Goal: Information Seeking & Learning: Learn about a topic

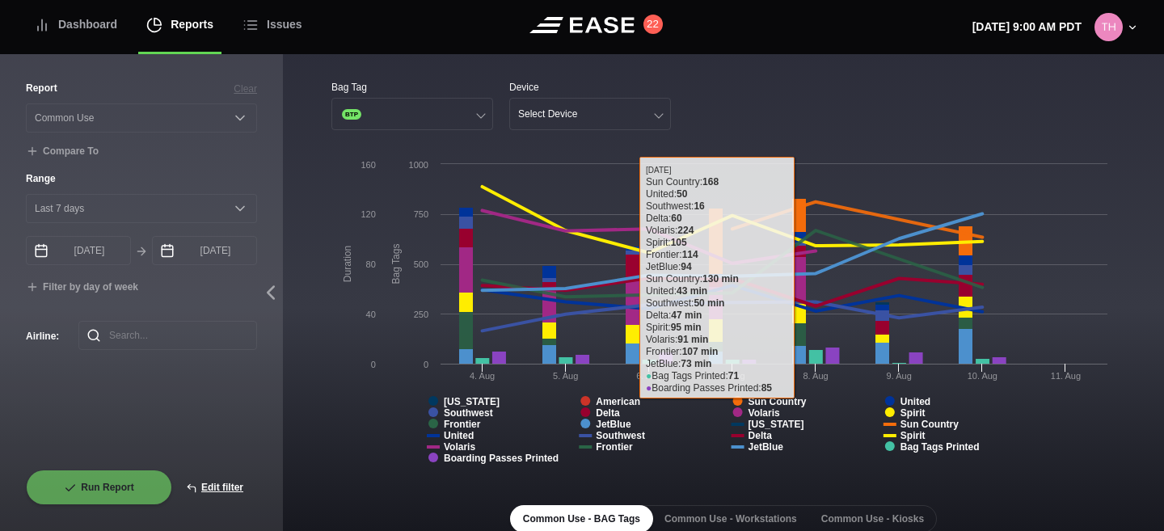
select select "Common Use"
select select "7"
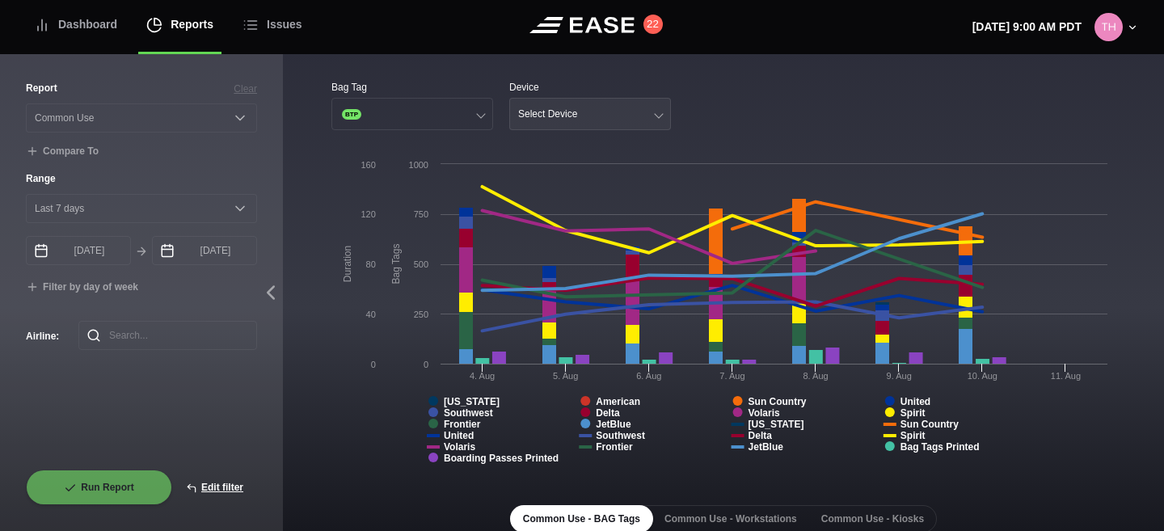
click at [560, 122] on button "Select Device" at bounding box center [590, 114] width 162 height 32
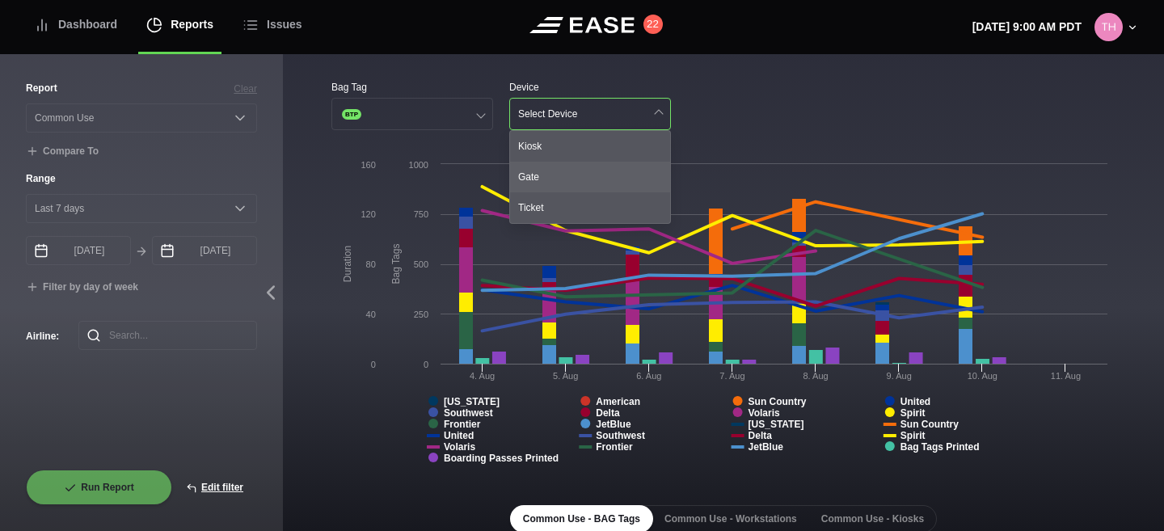
click at [541, 168] on div "Gate" at bounding box center [590, 177] width 160 height 31
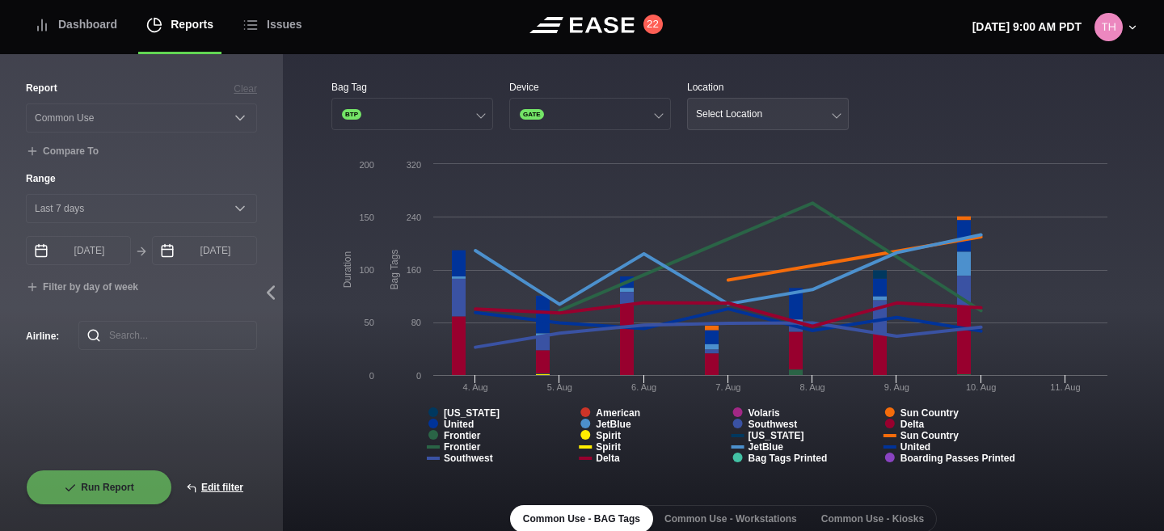
click at [729, 120] on button "Select Location" at bounding box center [768, 114] width 162 height 32
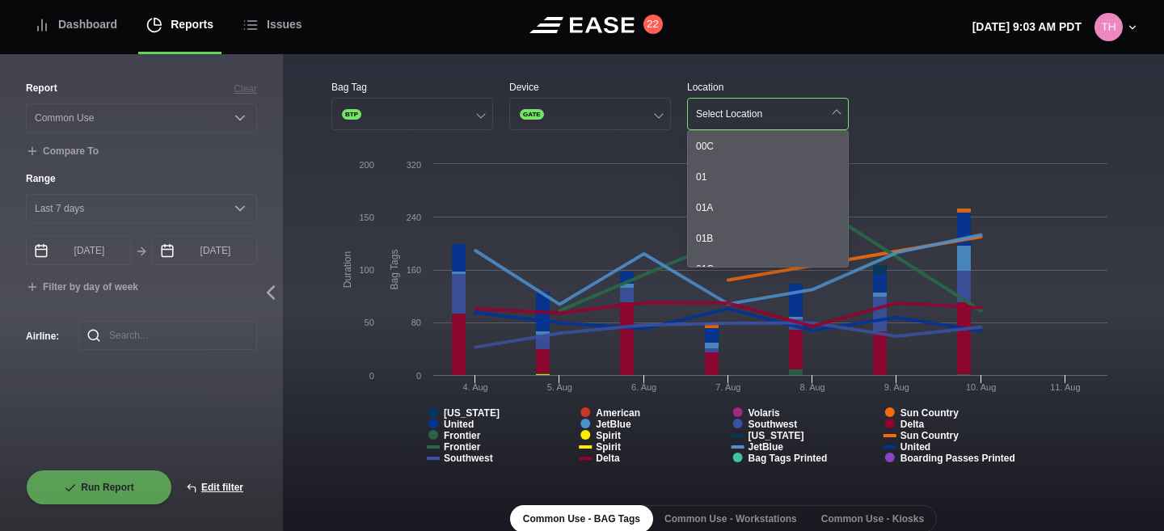
click at [376, 464] on rect at bounding box center [724, 317] width 784 height 323
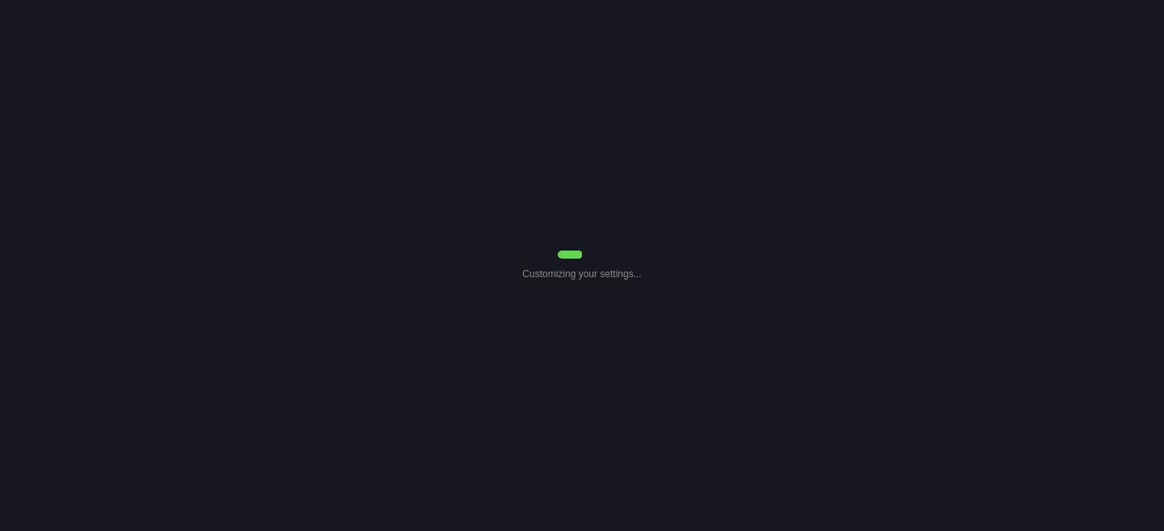
select select "Common Use"
select select "7"
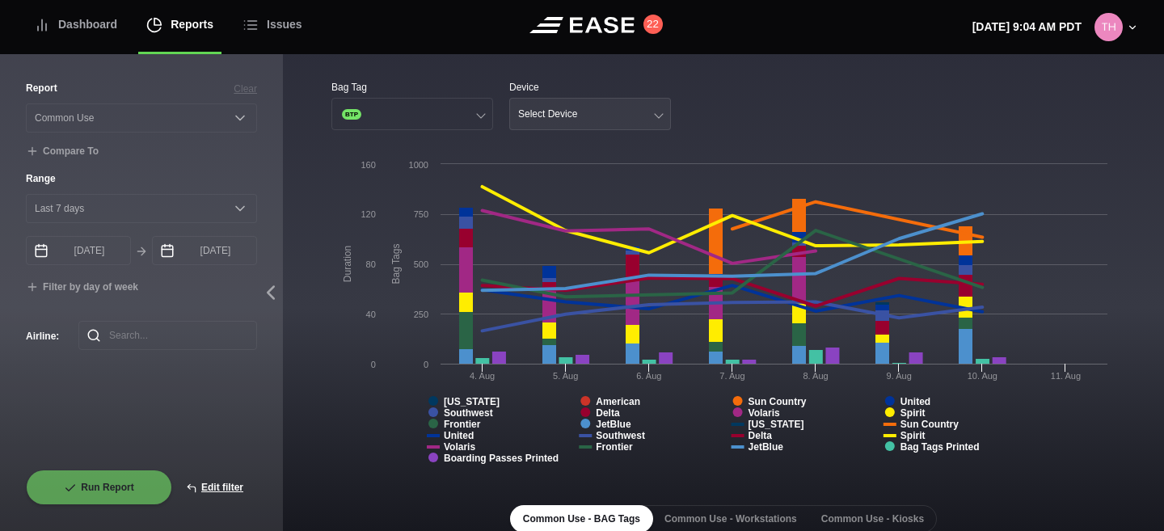
click at [589, 107] on button "Select Device" at bounding box center [590, 114] width 162 height 32
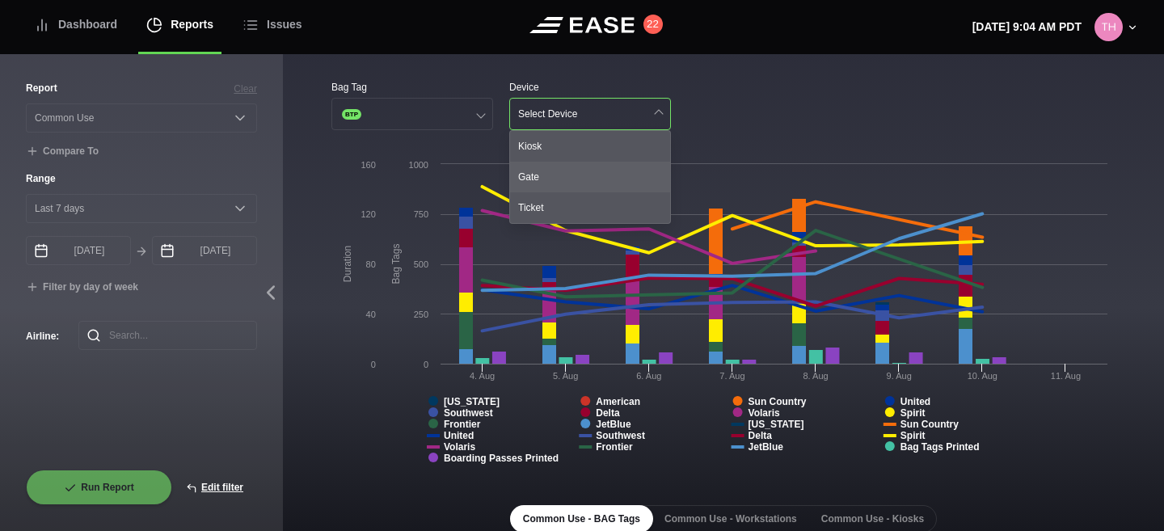
click at [554, 175] on div "Gate" at bounding box center [590, 177] width 160 height 31
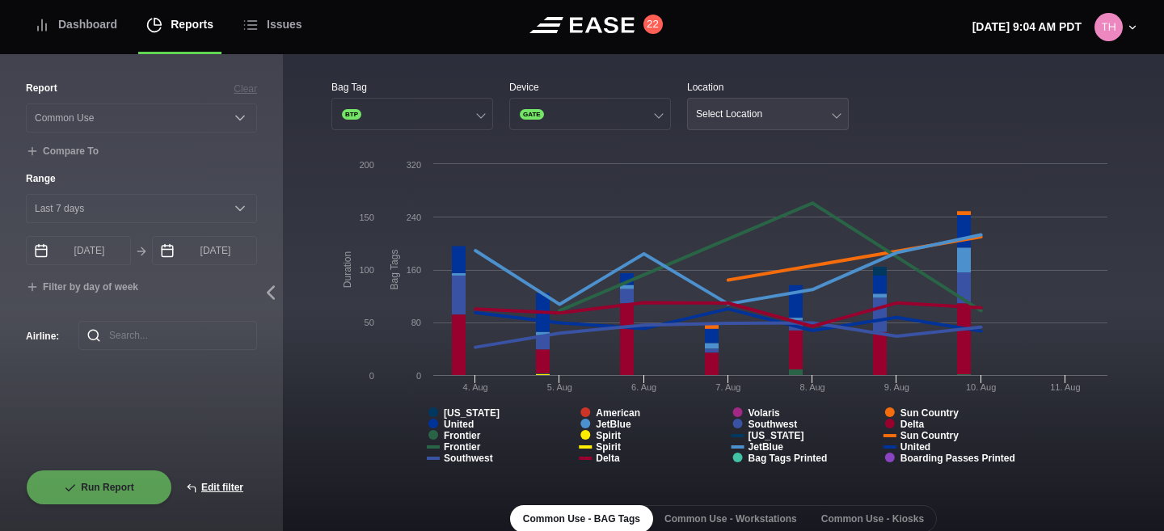
click at [751, 114] on div "Select Location" at bounding box center [729, 113] width 66 height 11
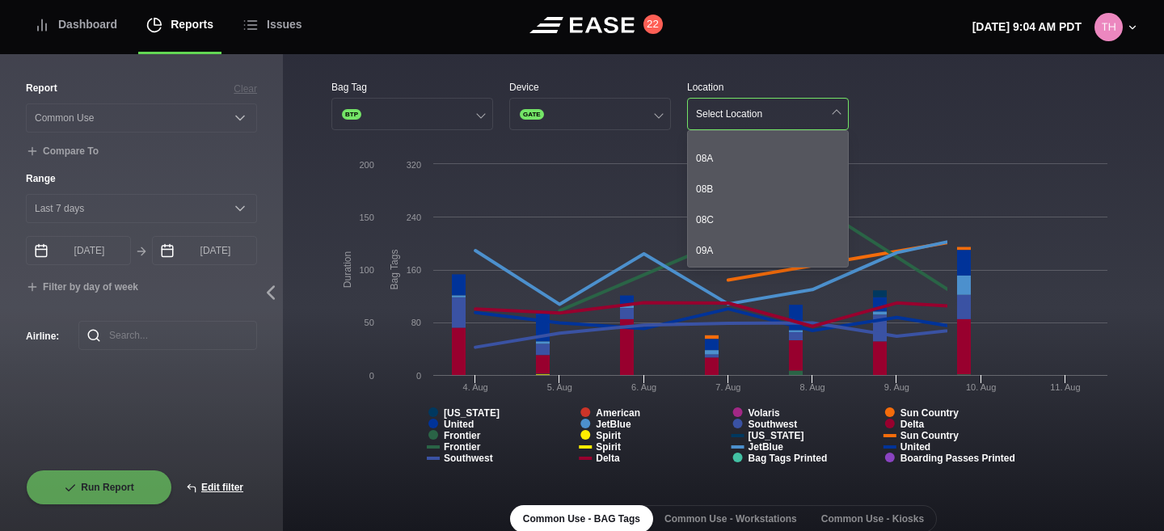
scroll to position [663, 0]
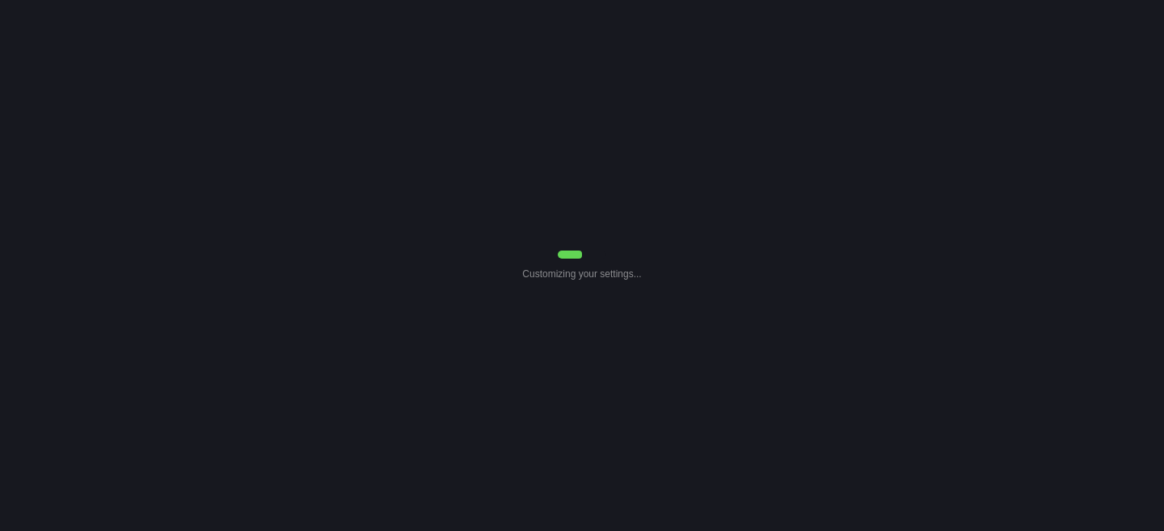
select select "Common Use"
select select "7"
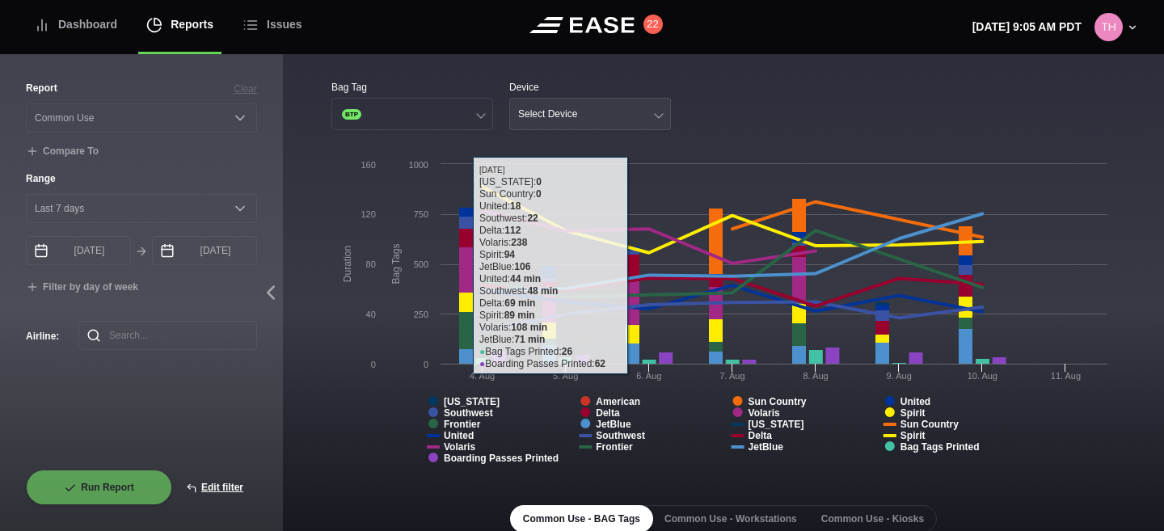
click at [619, 120] on button "Select Device" at bounding box center [590, 114] width 162 height 32
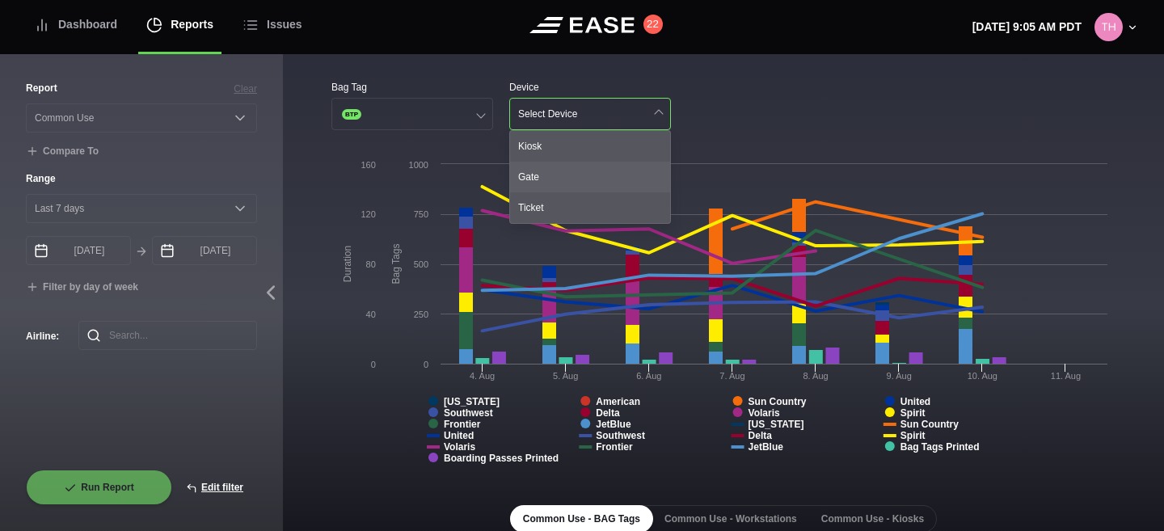
click at [587, 165] on div "Gate" at bounding box center [590, 177] width 160 height 31
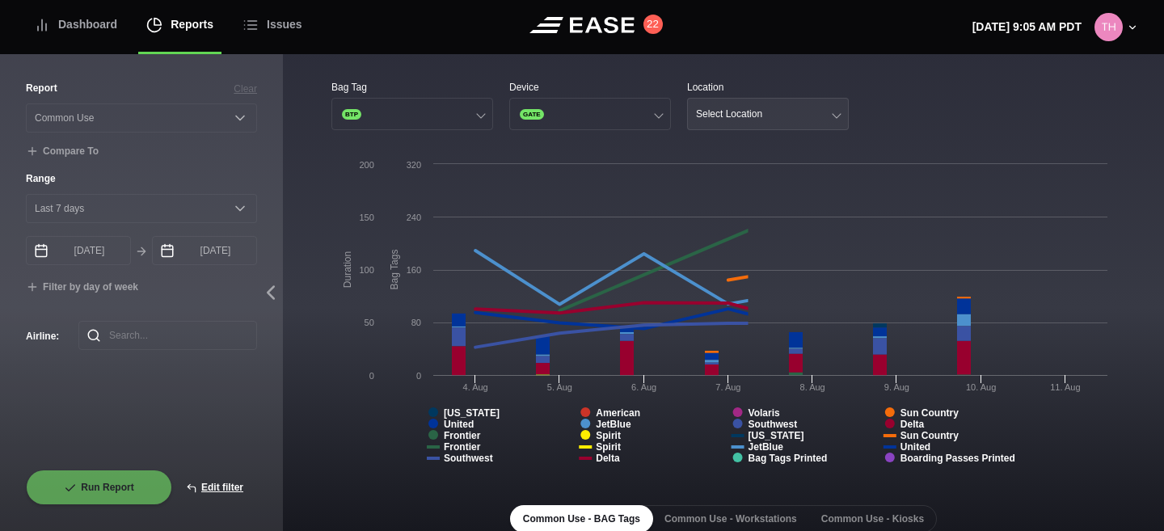
click at [749, 118] on div "Select Location" at bounding box center [729, 113] width 66 height 11
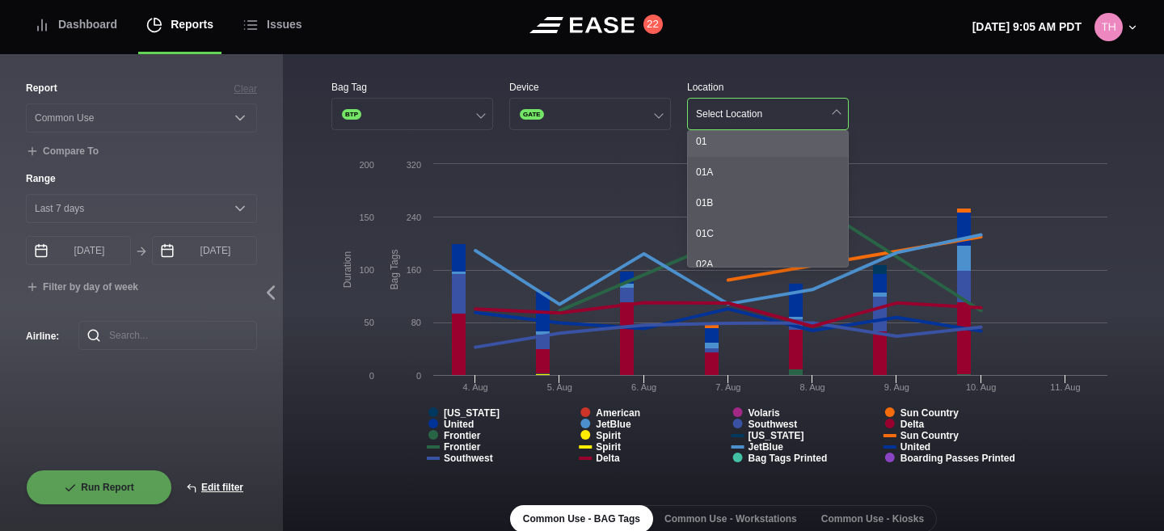
scroll to position [112, 0]
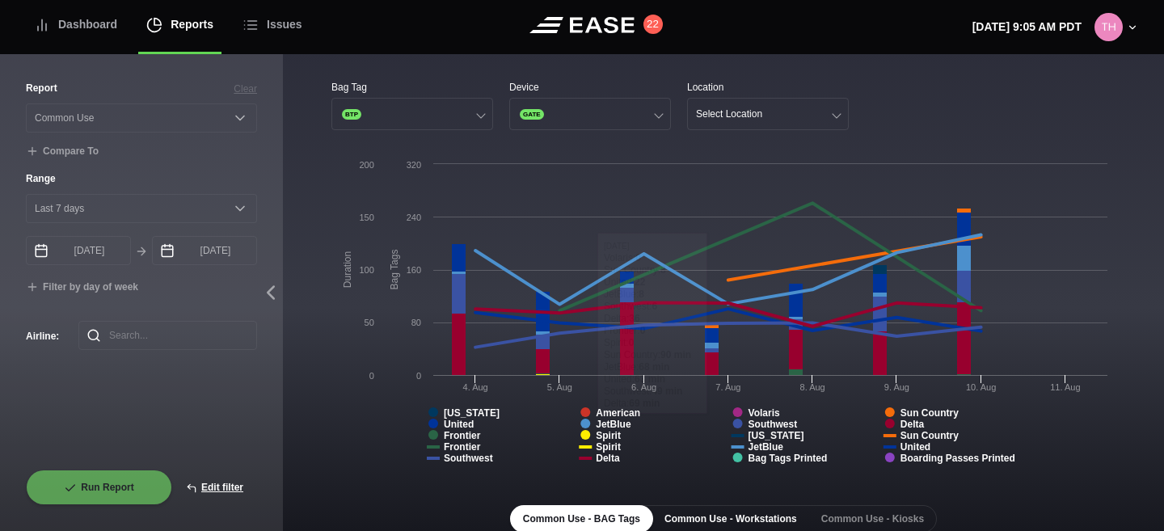
click at [736, 521] on button "Common Use - Workstations" at bounding box center [731, 518] width 158 height 27
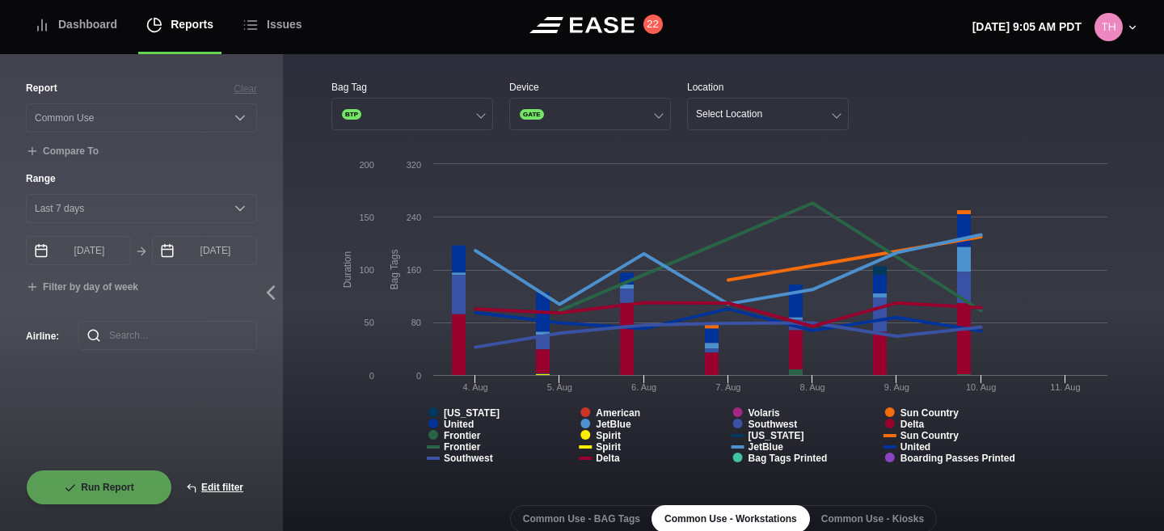
click at [736, 521] on button "Common Use - Workstations" at bounding box center [731, 518] width 158 height 27
click at [841, 508] on button "Common Use - Kiosks" at bounding box center [873, 518] width 129 height 27
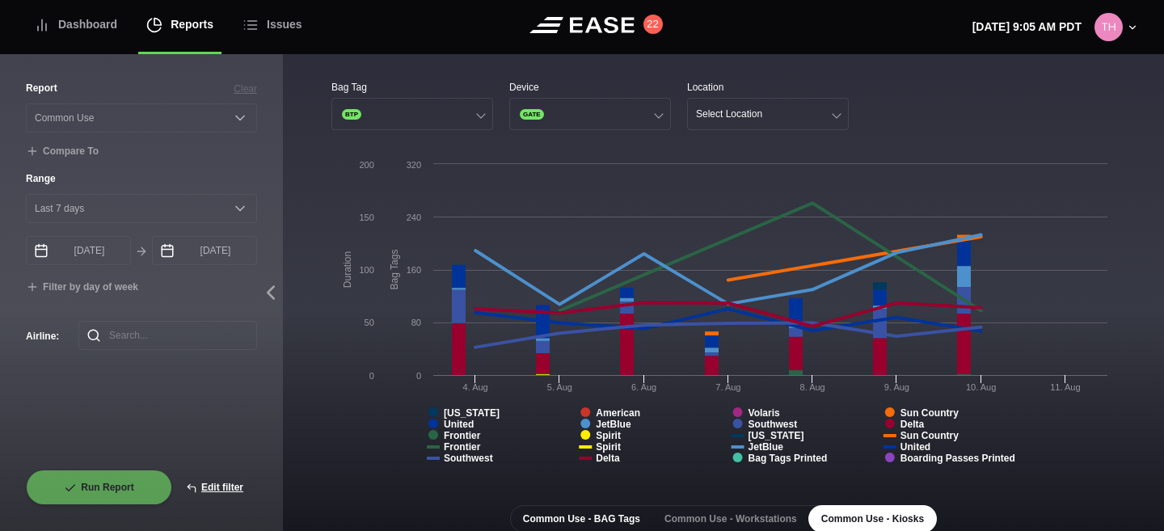
click at [581, 507] on button "Common Use - BAG Tags" at bounding box center [581, 518] width 143 height 27
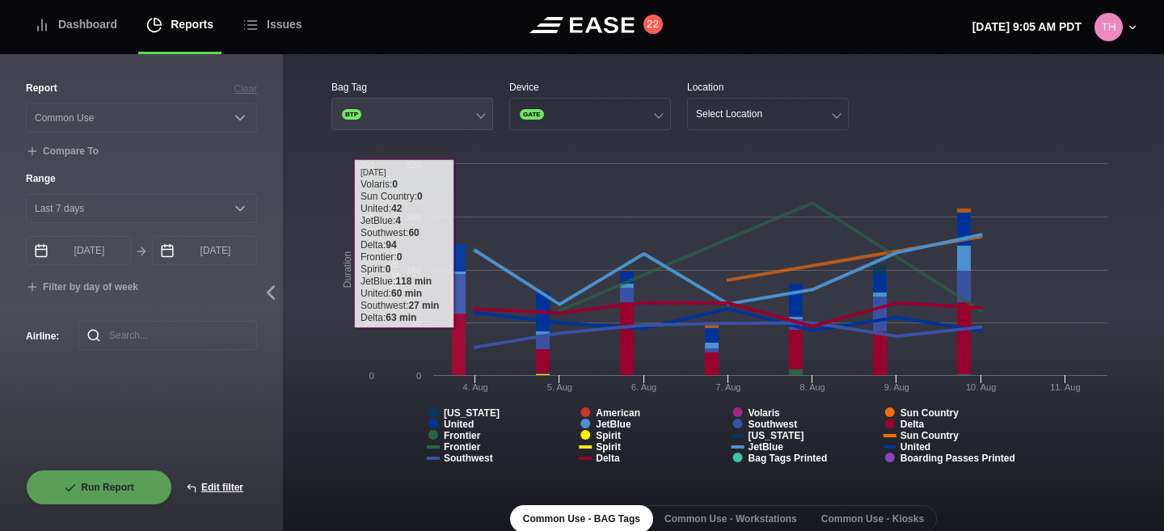
click at [380, 104] on button "BTP" at bounding box center [413, 114] width 162 height 32
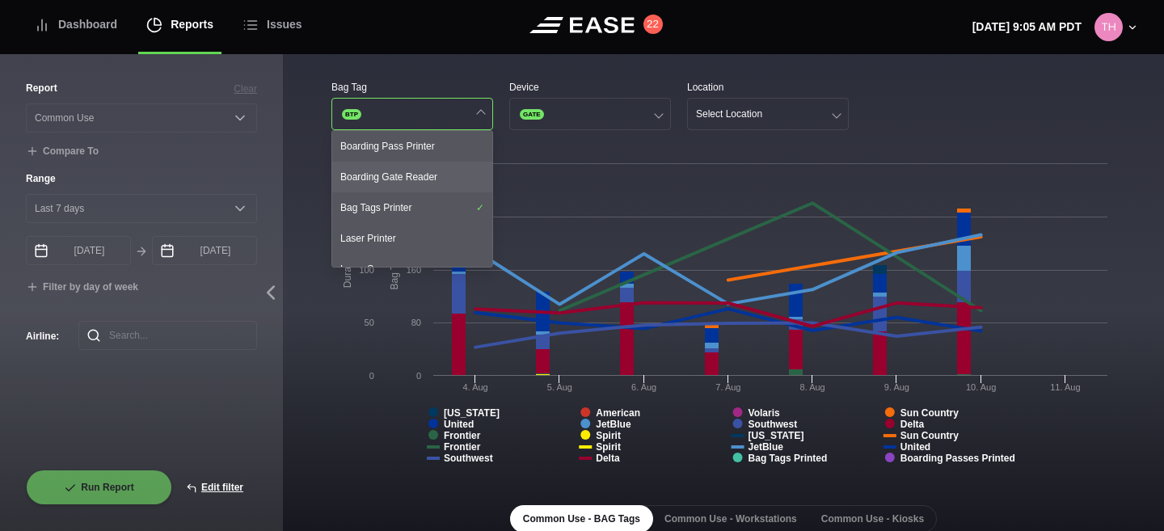
click at [386, 188] on div "Boarding Gate Reader" at bounding box center [412, 177] width 160 height 31
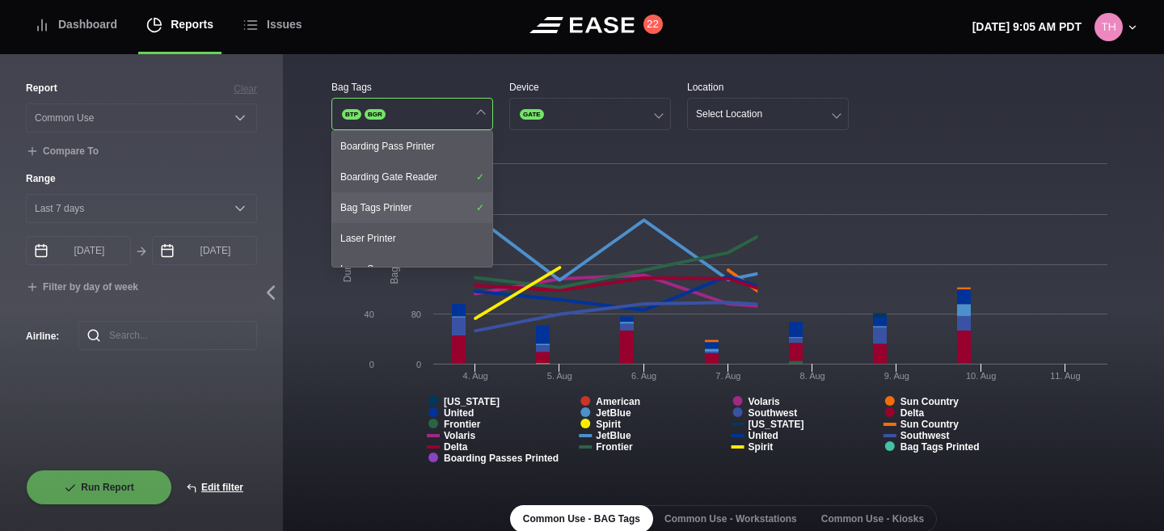
click at [386, 207] on div "Bag Tags Printer" at bounding box center [412, 207] width 160 height 31
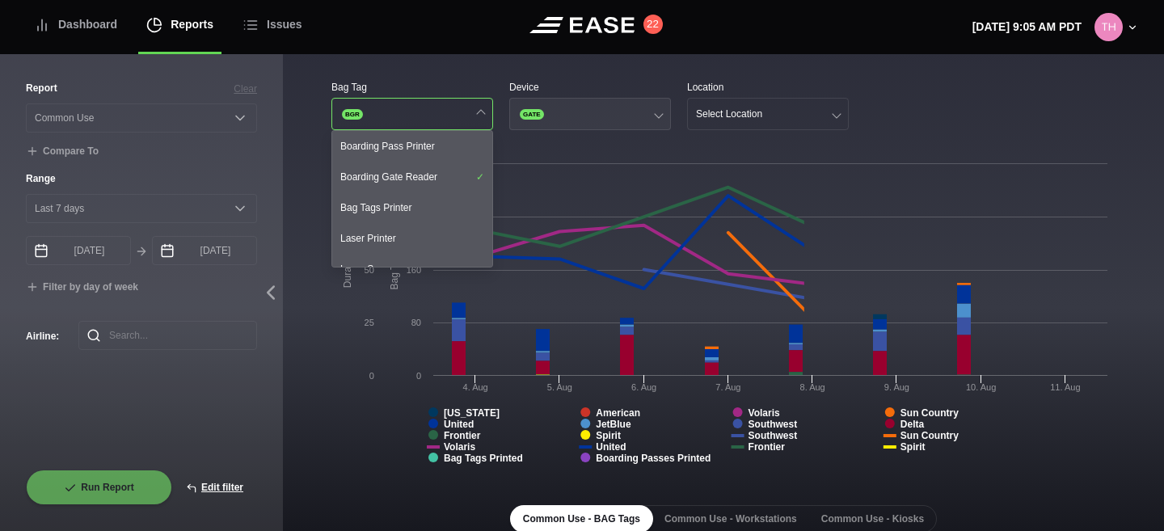
click at [574, 128] on button "GATE" at bounding box center [590, 114] width 162 height 32
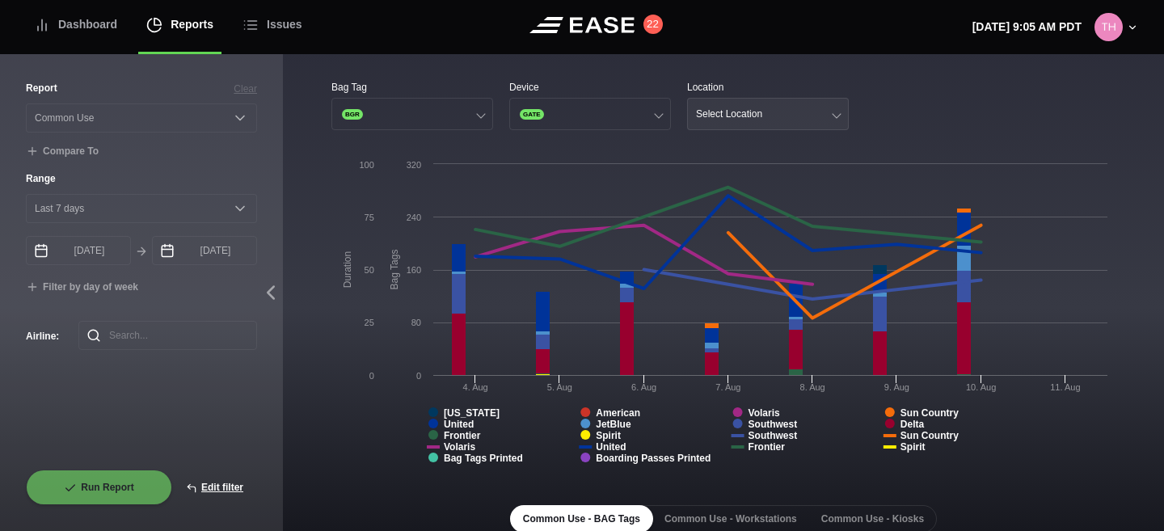
click at [738, 111] on div "Select Location" at bounding box center [729, 113] width 66 height 11
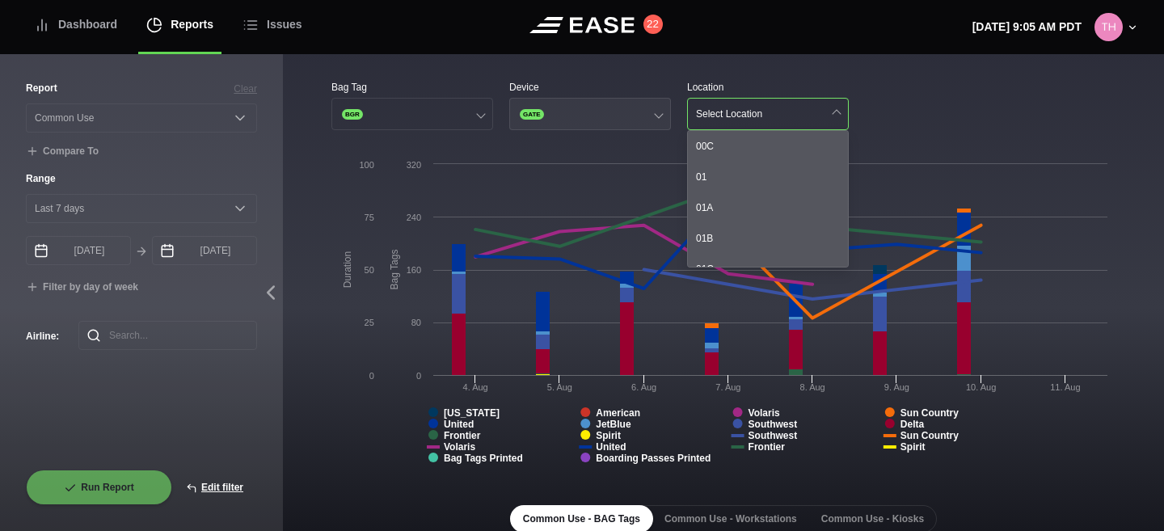
click at [632, 116] on button "GATE" at bounding box center [590, 114] width 162 height 32
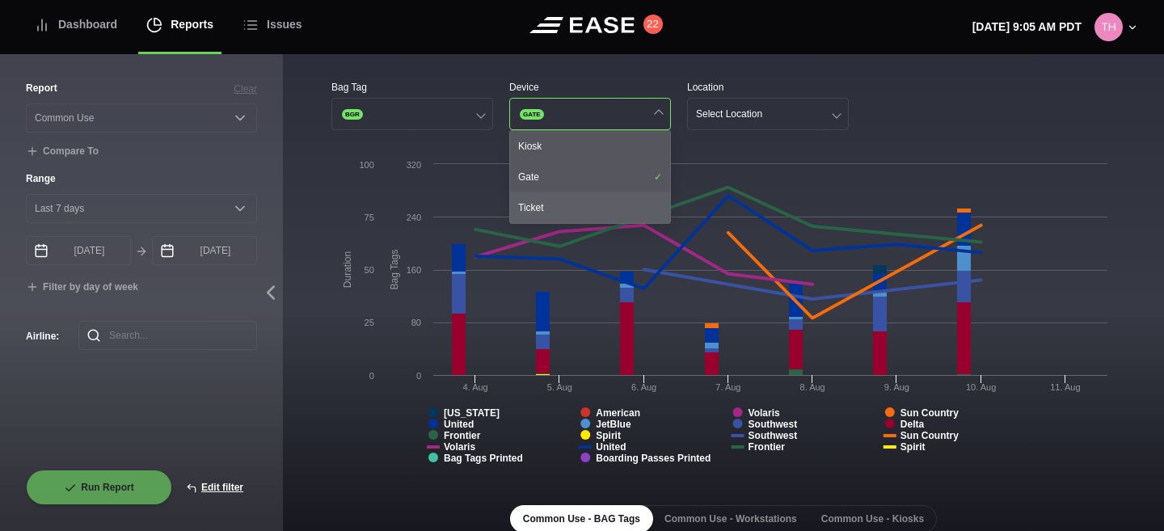
click at [570, 206] on div "Ticket" at bounding box center [590, 207] width 160 height 31
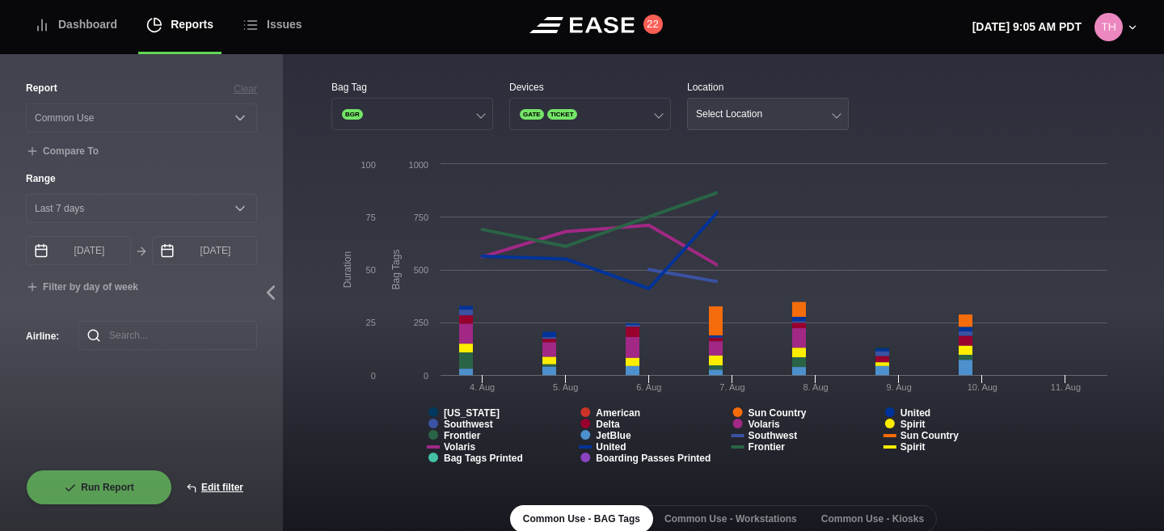
click at [761, 112] on div "Select Location" at bounding box center [729, 113] width 66 height 11
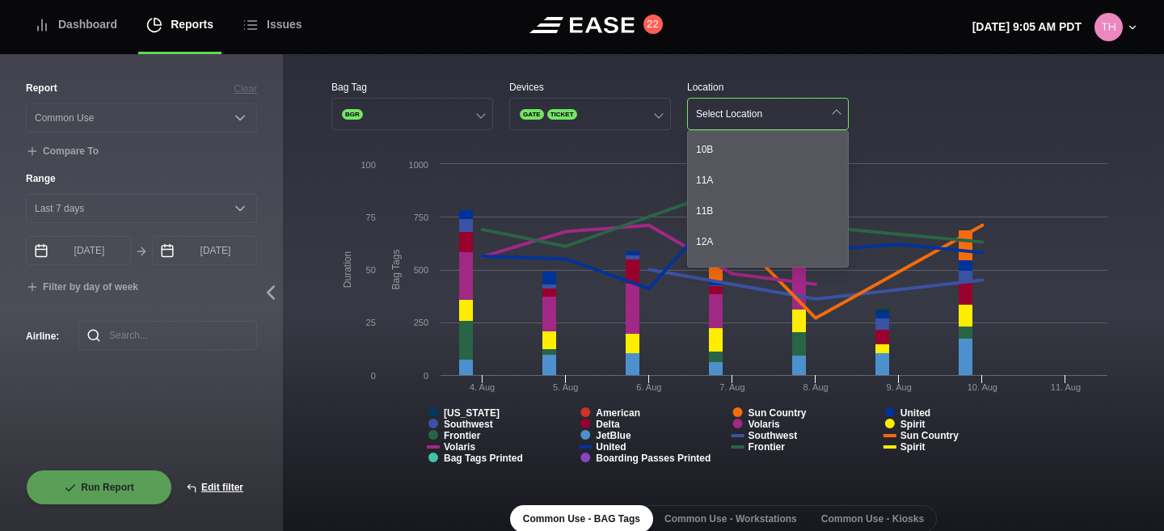
scroll to position [529, 0]
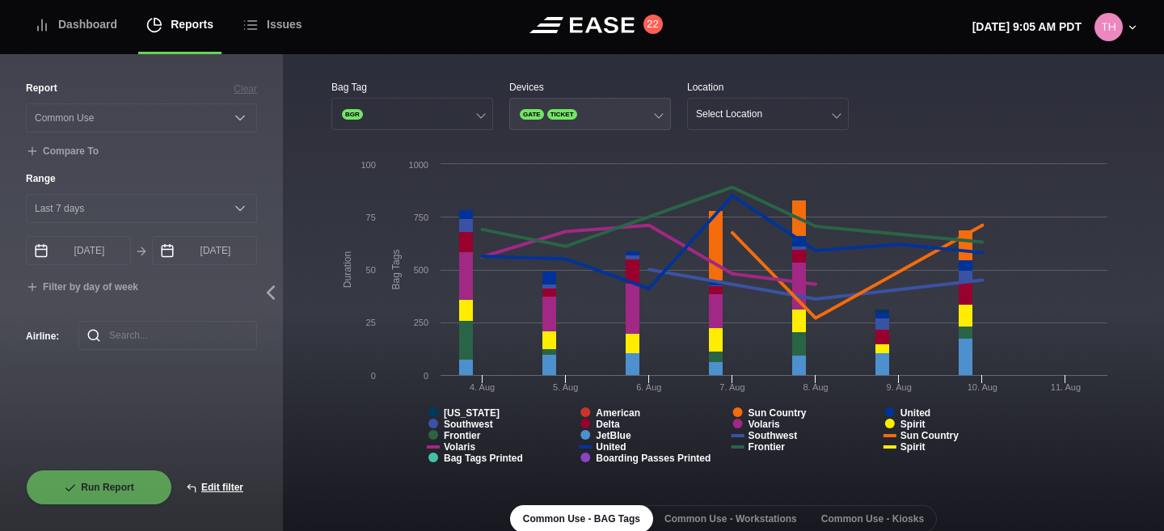
click at [606, 112] on button "GATE TICKET" at bounding box center [590, 114] width 162 height 32
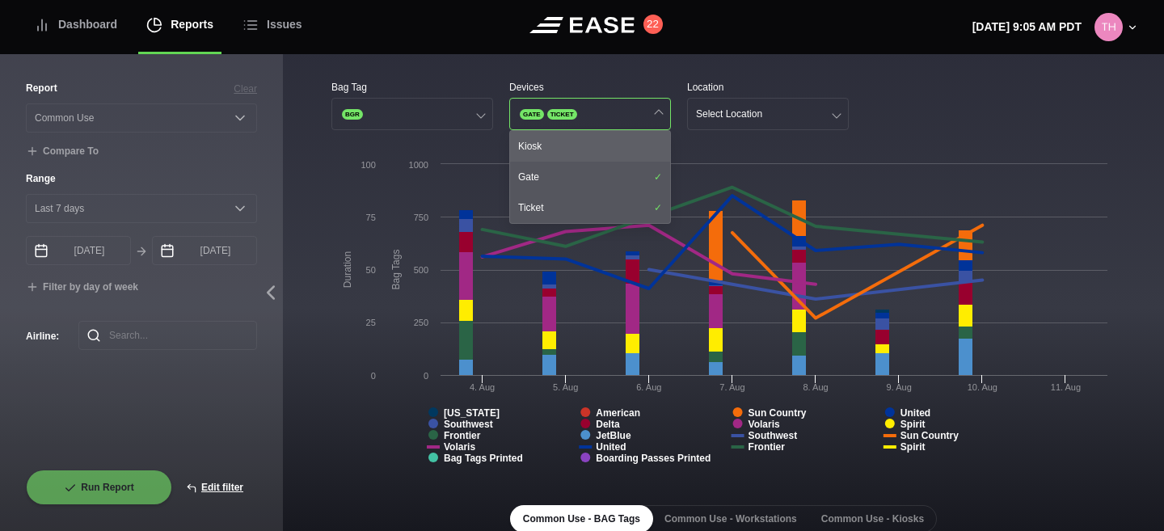
click at [578, 147] on div "Kiosk" at bounding box center [590, 146] width 160 height 31
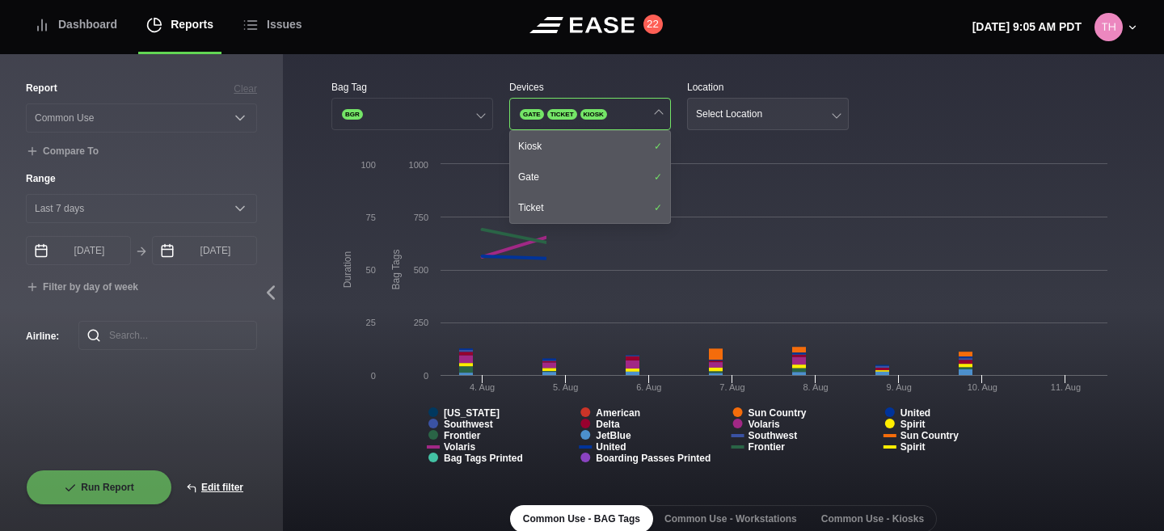
click at [742, 120] on button "Select Location" at bounding box center [768, 114] width 162 height 32
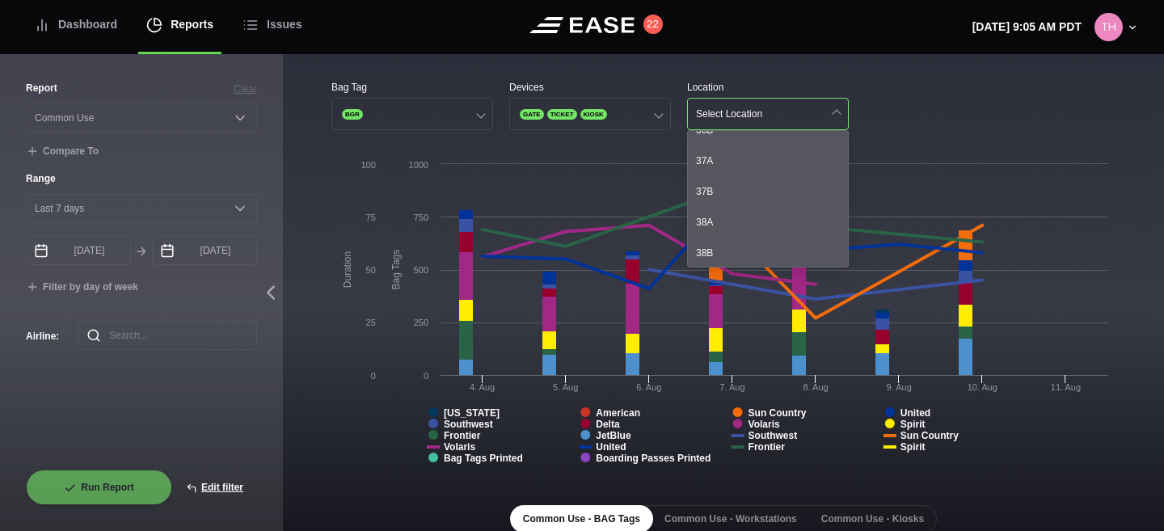
scroll to position [851, 0]
click at [594, 125] on button "GATE TICKET KIOSK" at bounding box center [590, 114] width 162 height 32
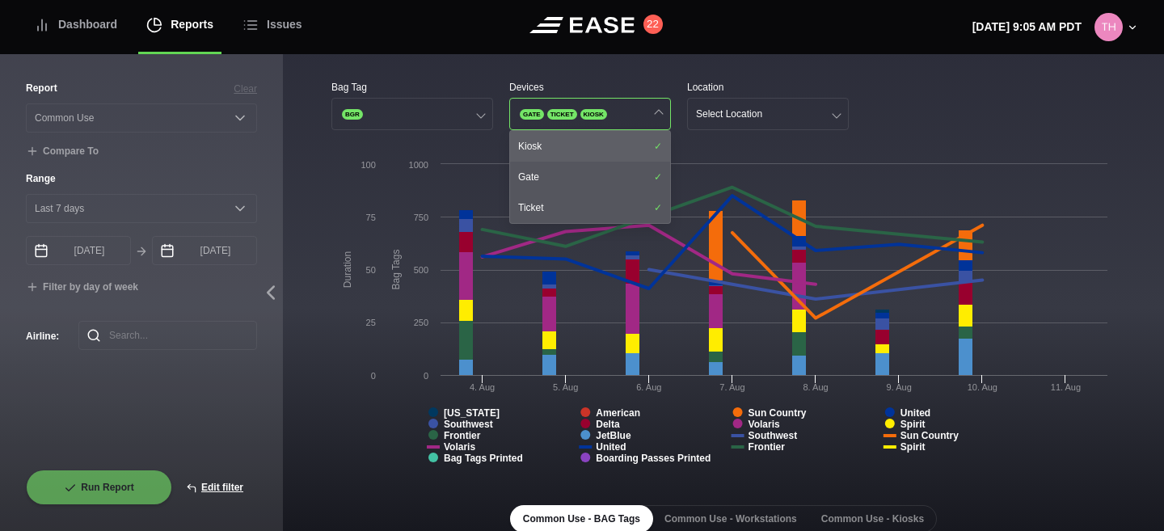
click at [578, 139] on div "Kiosk" at bounding box center [590, 146] width 160 height 31
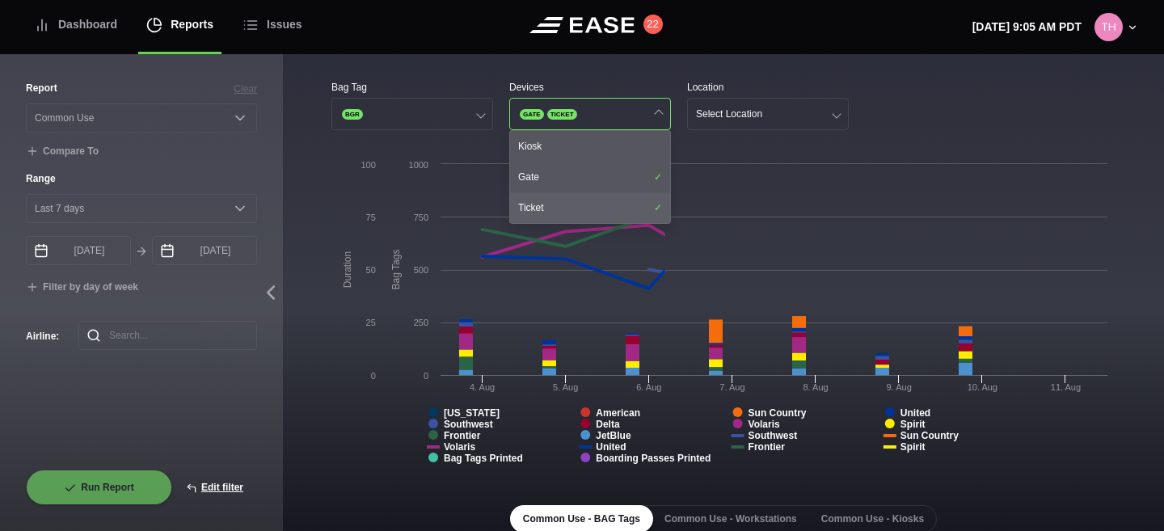
click at [548, 204] on div "Ticket" at bounding box center [590, 207] width 160 height 31
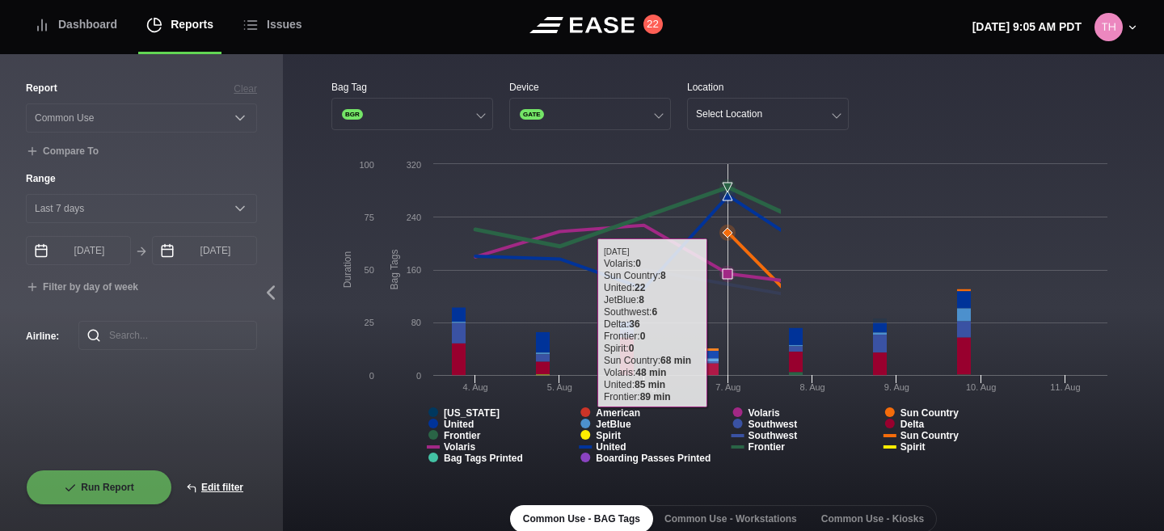
click at [731, 168] on rect at bounding box center [724, 317] width 784 height 323
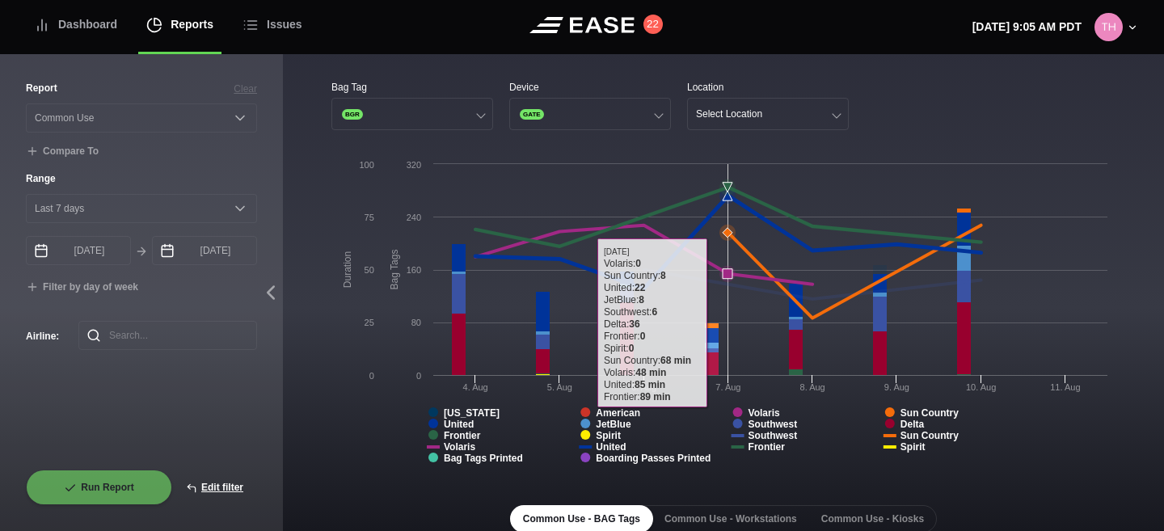
click at [729, 193] on icon at bounding box center [728, 188] width 16 height 16
click at [760, 117] on div "Select Location" at bounding box center [729, 113] width 66 height 11
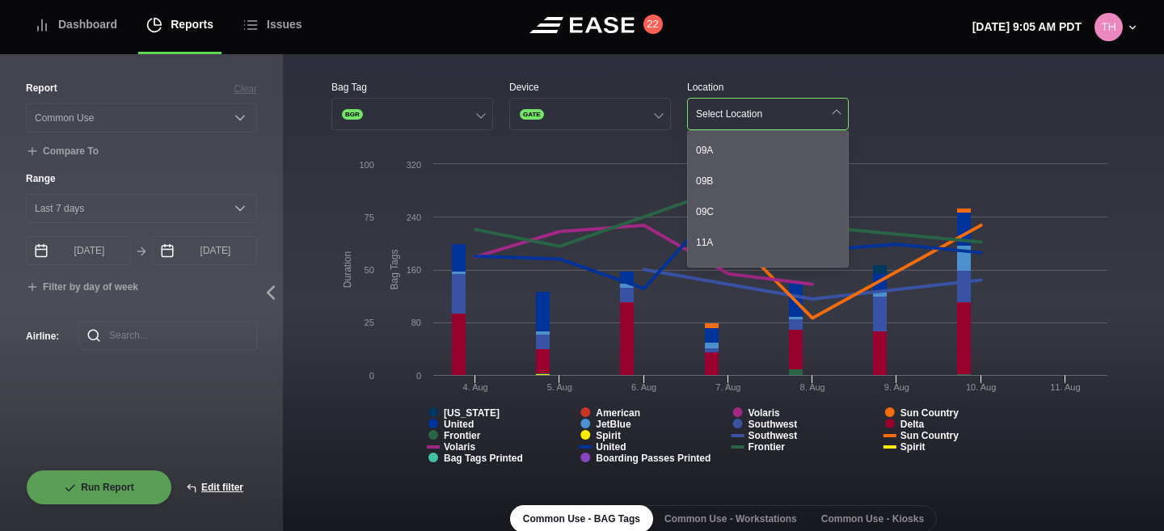
scroll to position [663, 0]
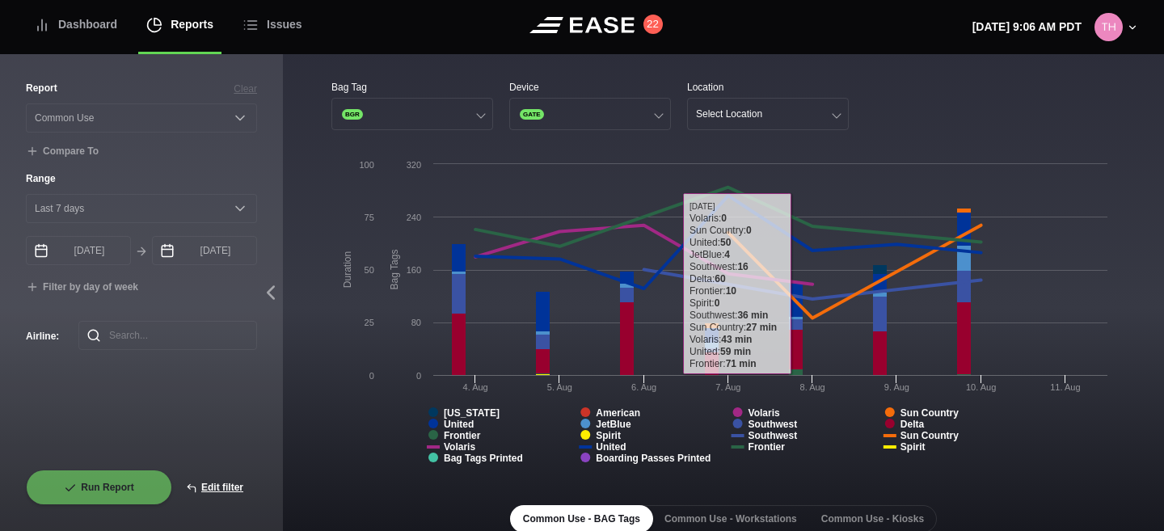
click at [961, 116] on div "Bag Tag BGR Device GATE Location Select Location" at bounding box center [724, 105] width 784 height 50
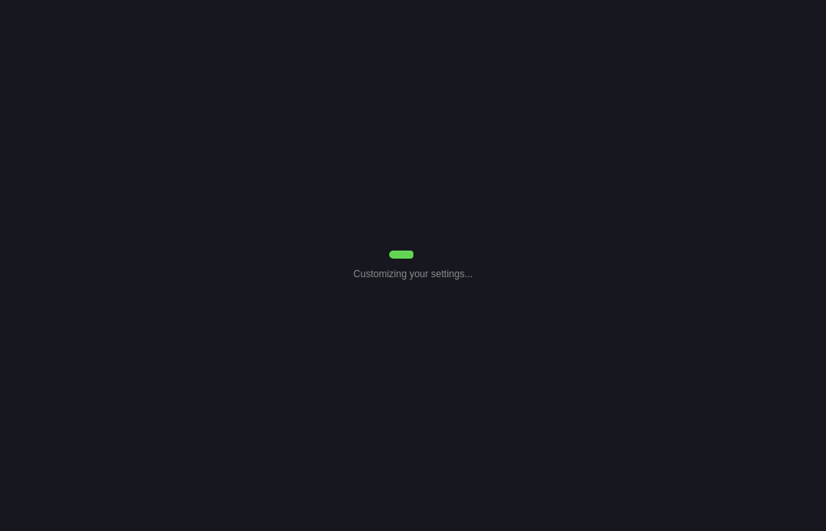
select select "Common Use"
select select "7"
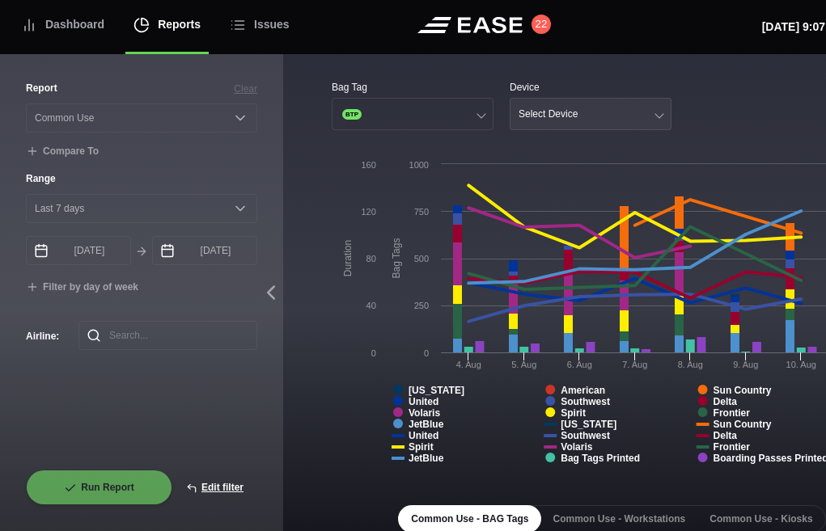
click at [603, 111] on button "Select Device" at bounding box center [590, 114] width 162 height 32
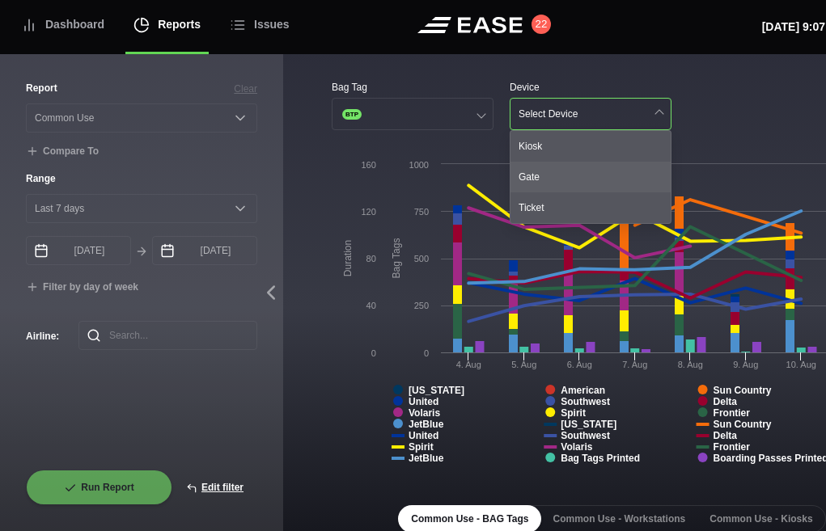
click at [560, 165] on div "Gate" at bounding box center [590, 177] width 160 height 31
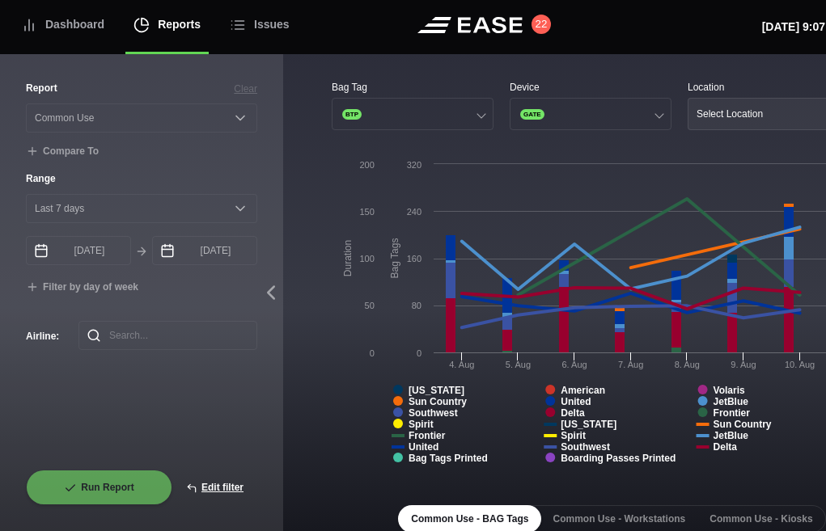
click at [730, 112] on div "Select Location" at bounding box center [729, 113] width 66 height 11
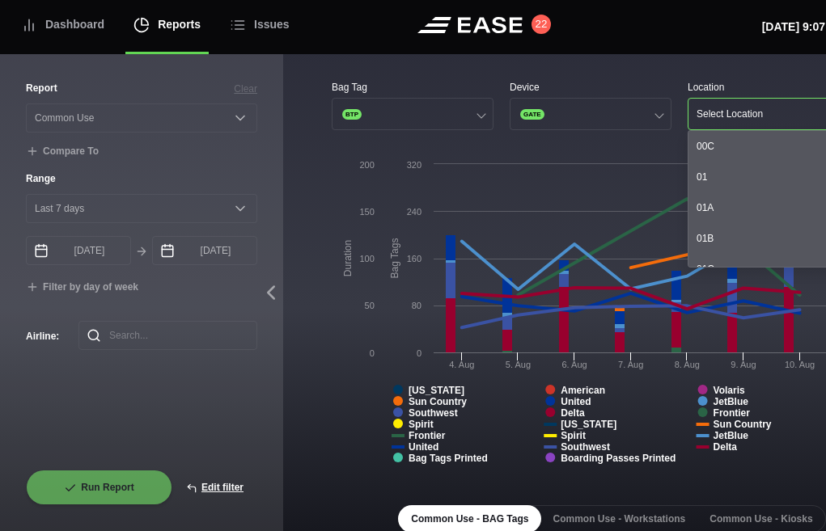
click at [716, 87] on div "Location" at bounding box center [768, 87] width 162 height 15
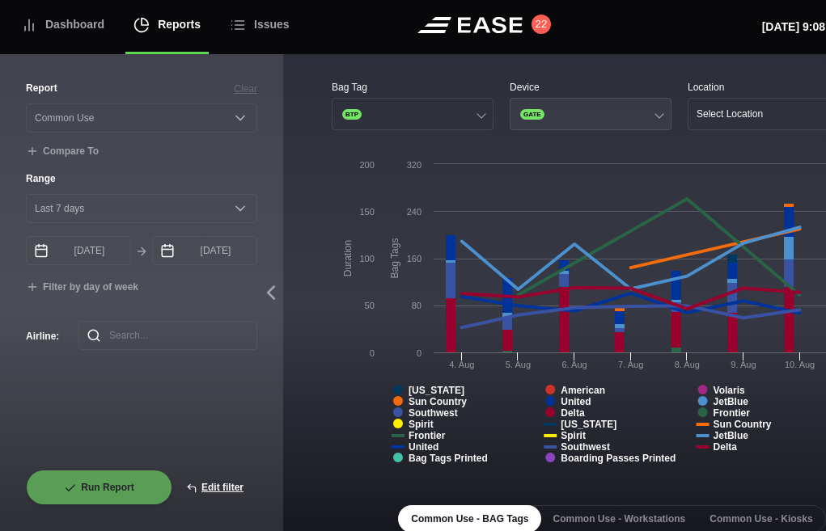
click at [651, 122] on button "GATE" at bounding box center [590, 114] width 162 height 32
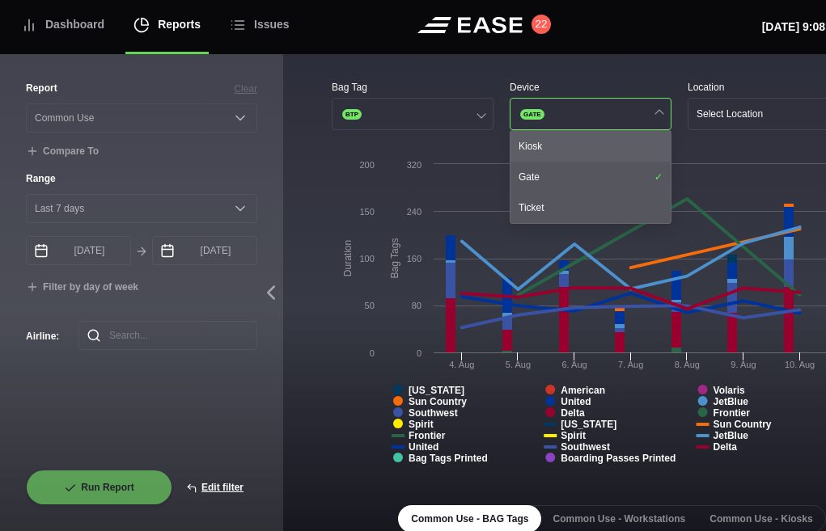
click at [619, 147] on div "Kiosk" at bounding box center [590, 146] width 160 height 31
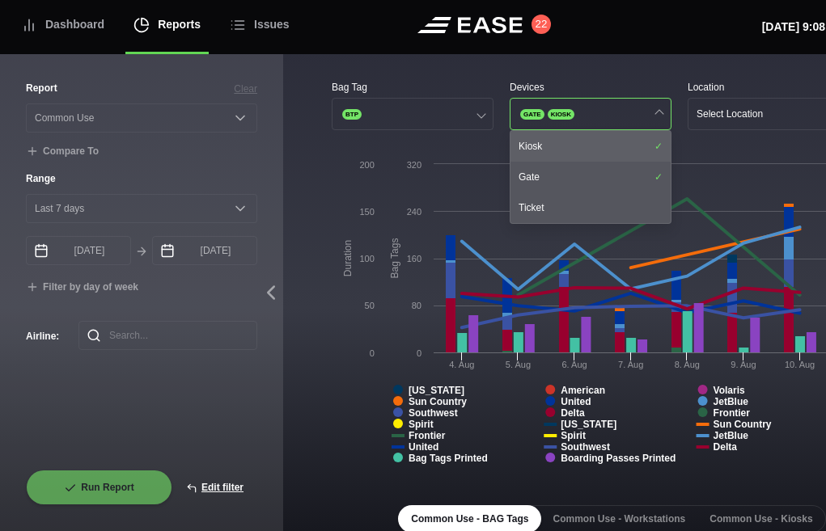
click at [562, 142] on div "Kiosk" at bounding box center [590, 146] width 160 height 31
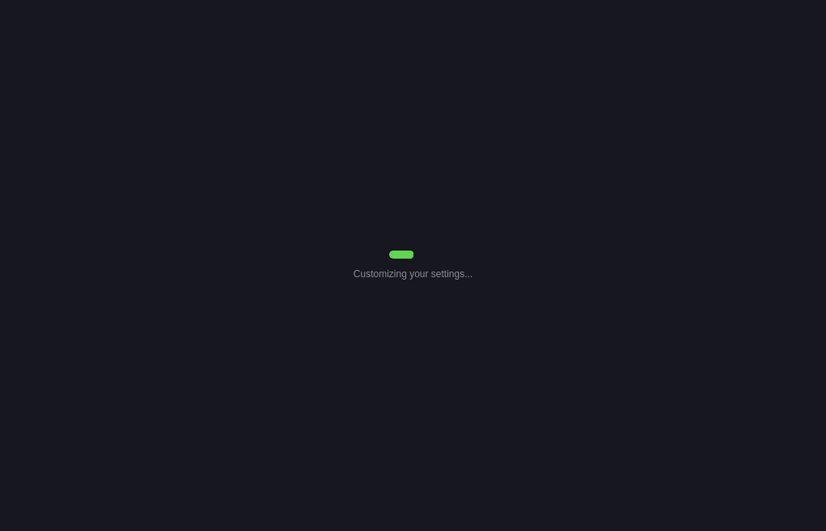
select select "Common Use"
select select "7"
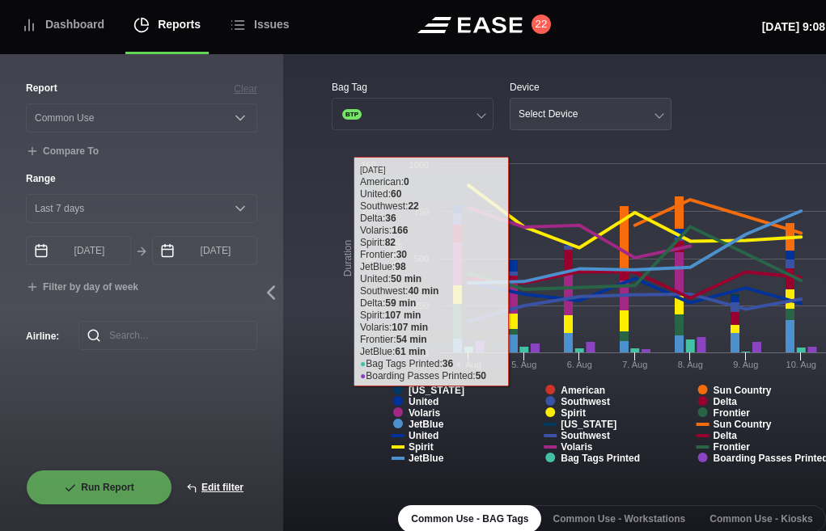
click at [534, 101] on button "Select Device" at bounding box center [590, 114] width 162 height 32
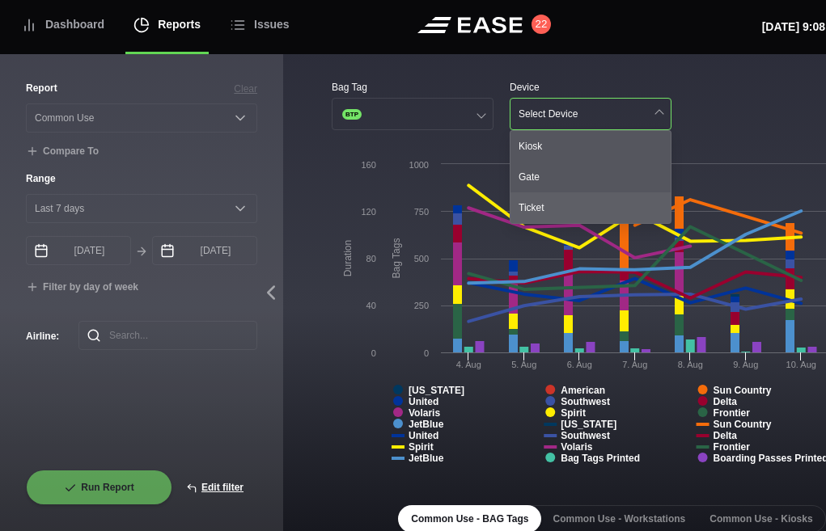
click at [534, 208] on div "Ticket" at bounding box center [590, 207] width 160 height 31
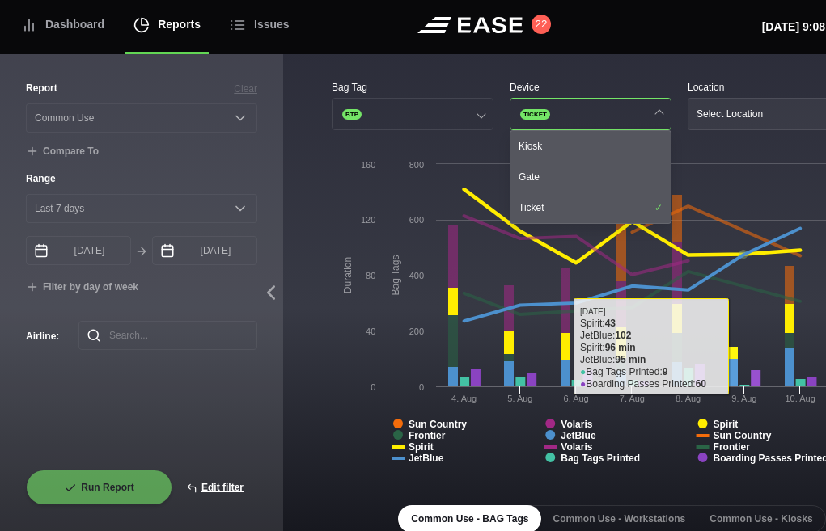
click at [775, 104] on button "Select Location" at bounding box center [768, 114] width 162 height 32
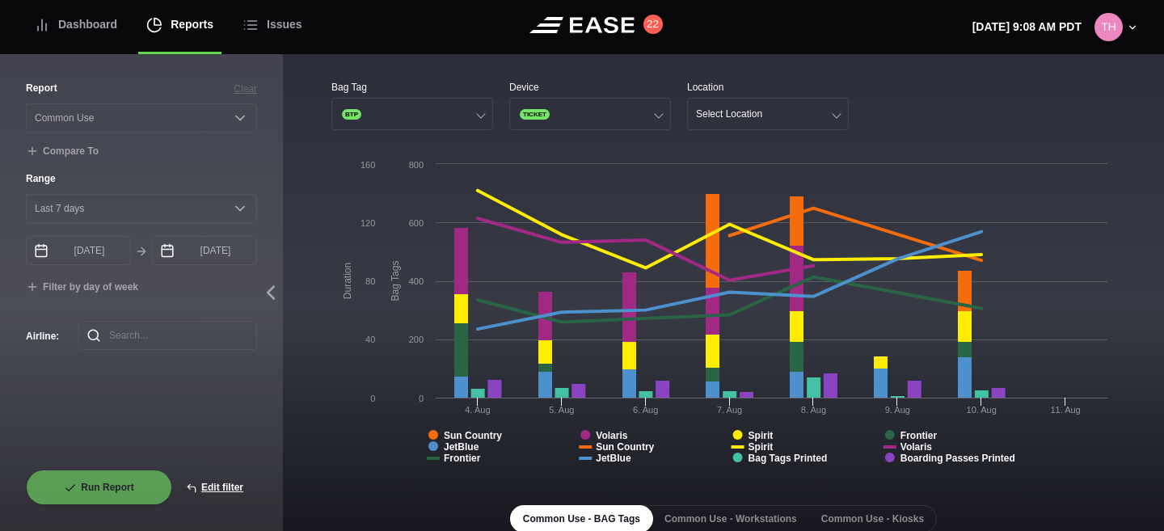
click at [825, 108] on div "Bag Tag BTP Device TICKET Location Select Location" at bounding box center [724, 105] width 784 height 50
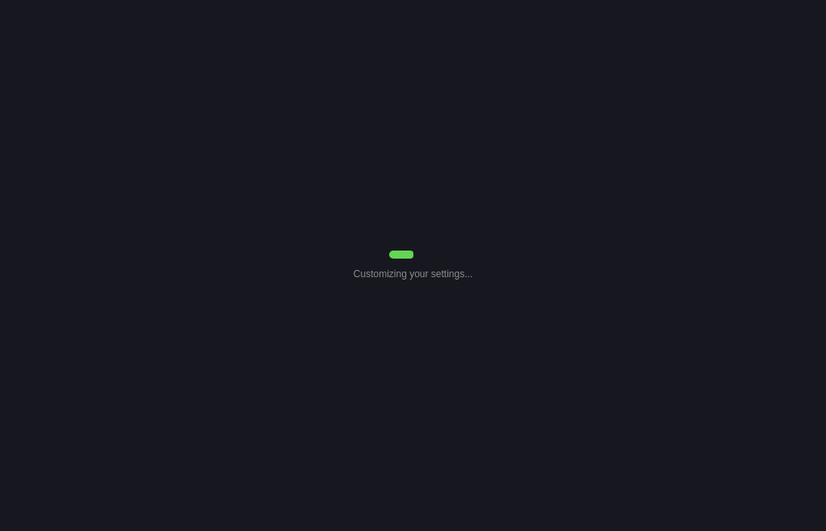
select select "Common Use"
select select "7"
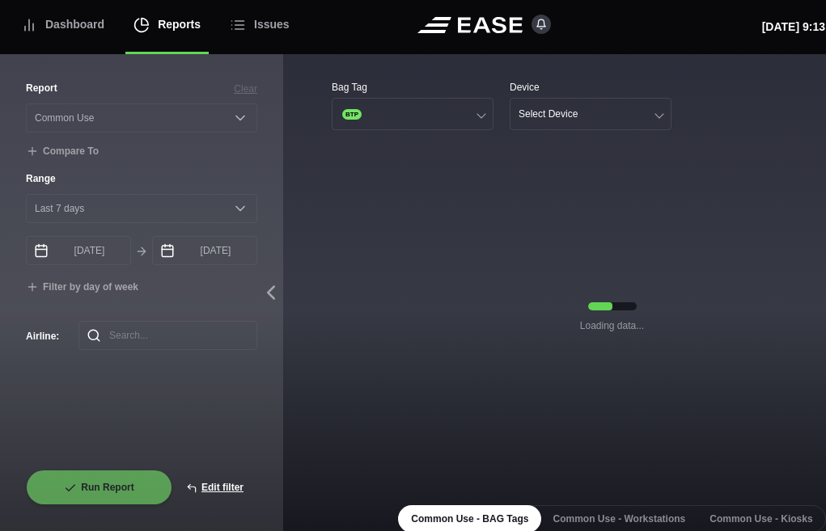
drag, startPoint x: 558, startPoint y: 164, endPoint x: 620, endPoint y: 17, distance: 159.8
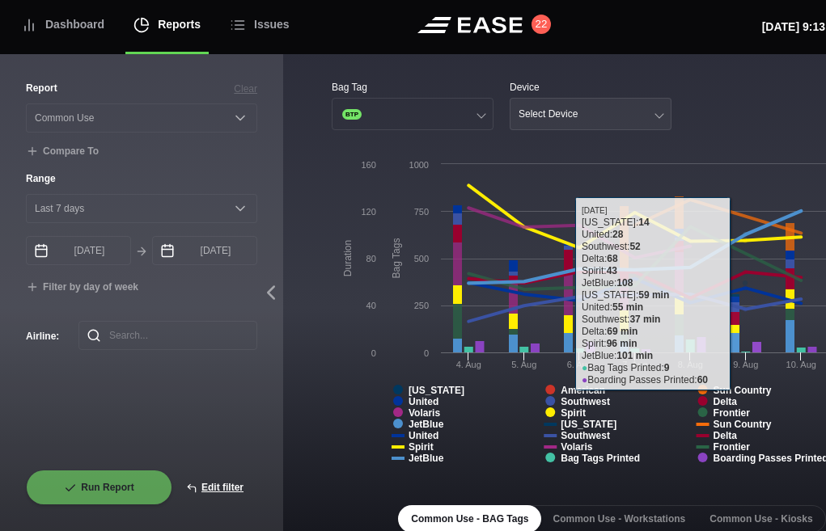
click at [652, 116] on button "Select Device" at bounding box center [590, 114] width 162 height 32
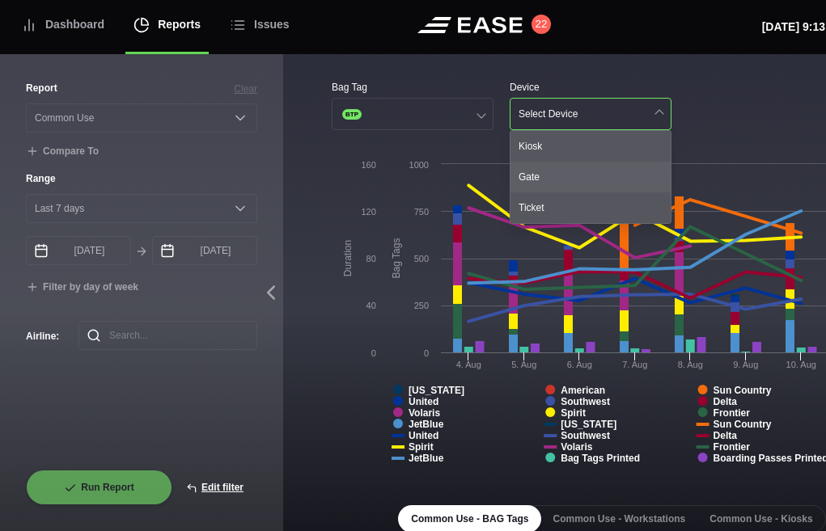
click at [598, 166] on div "Gate" at bounding box center [590, 177] width 160 height 31
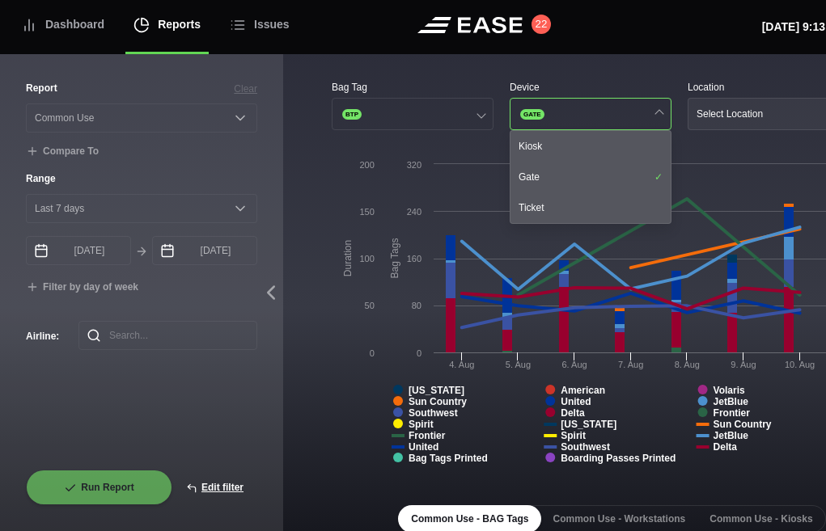
click at [756, 103] on button "Select Location" at bounding box center [768, 114] width 162 height 32
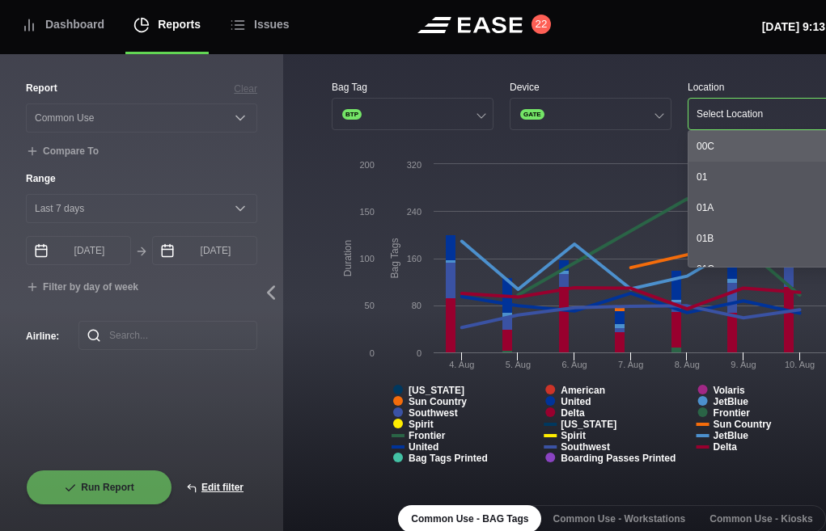
scroll to position [663, 0]
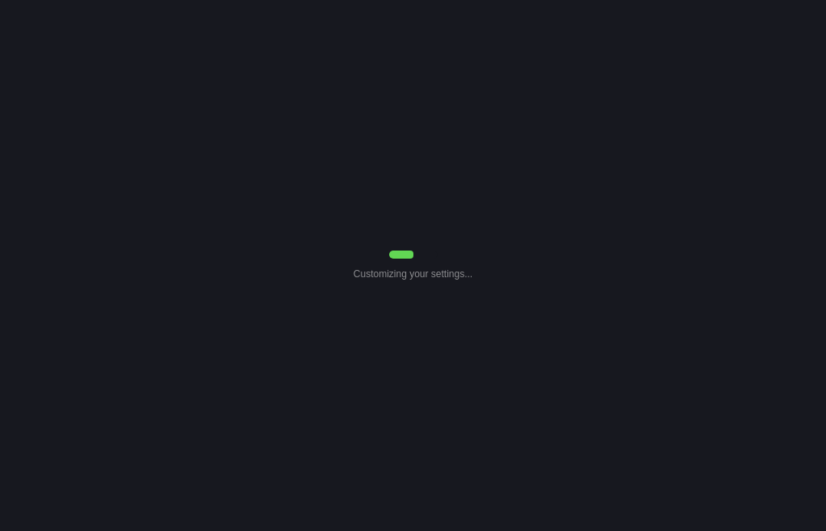
select select "Common Use"
select select "7"
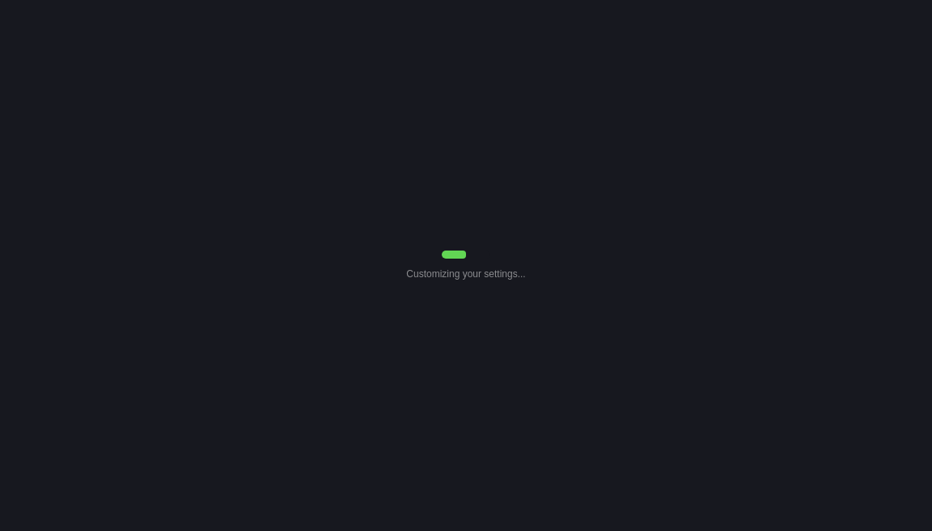
select select "Common Use"
select select "7"
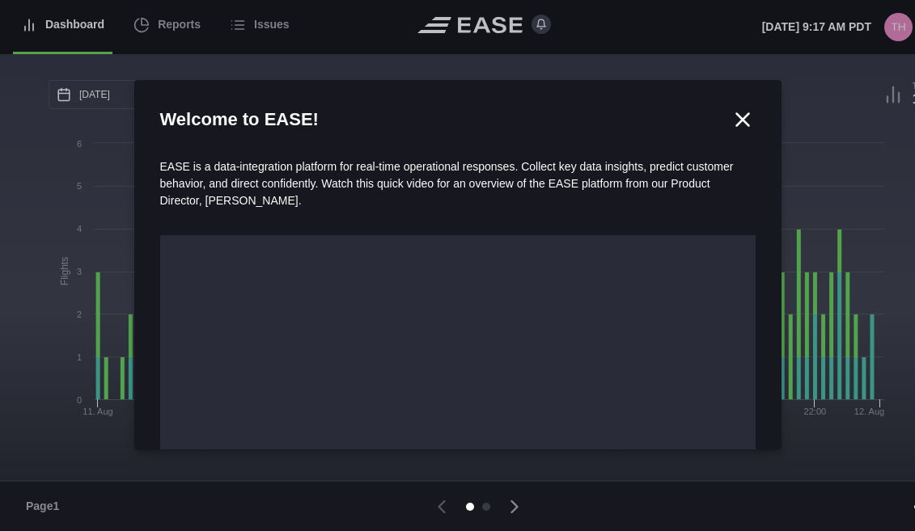
click at [167, 27] on div at bounding box center [457, 265] width 915 height 531
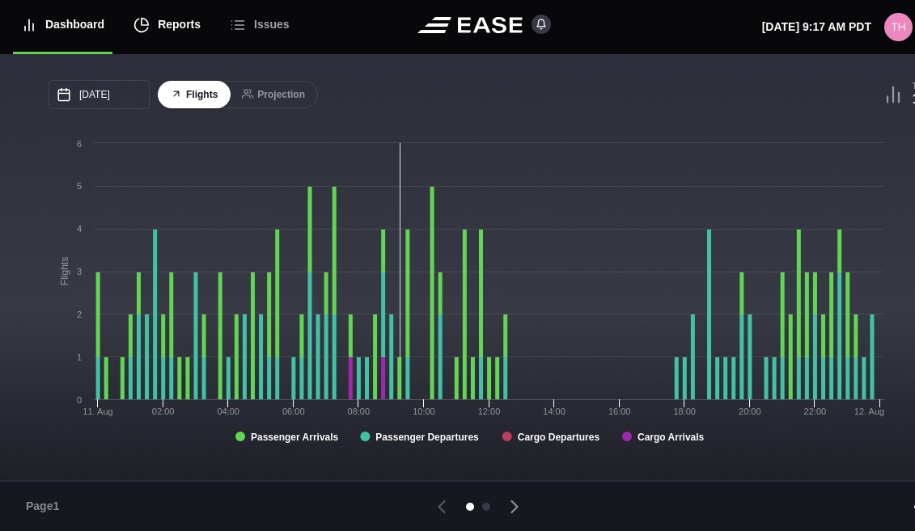
click at [180, 23] on div "Reports" at bounding box center [166, 25] width 67 height 54
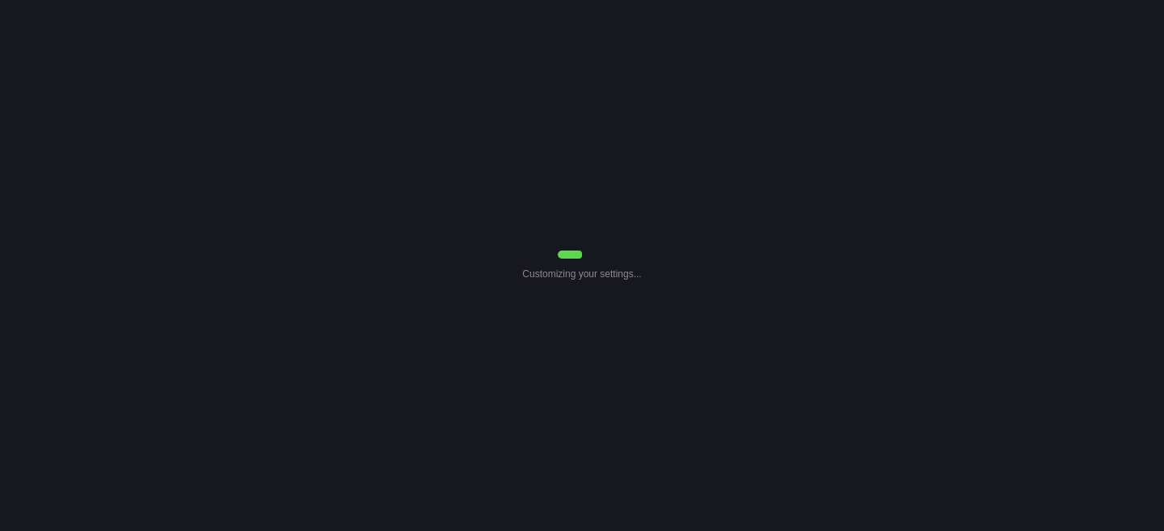
select select "7"
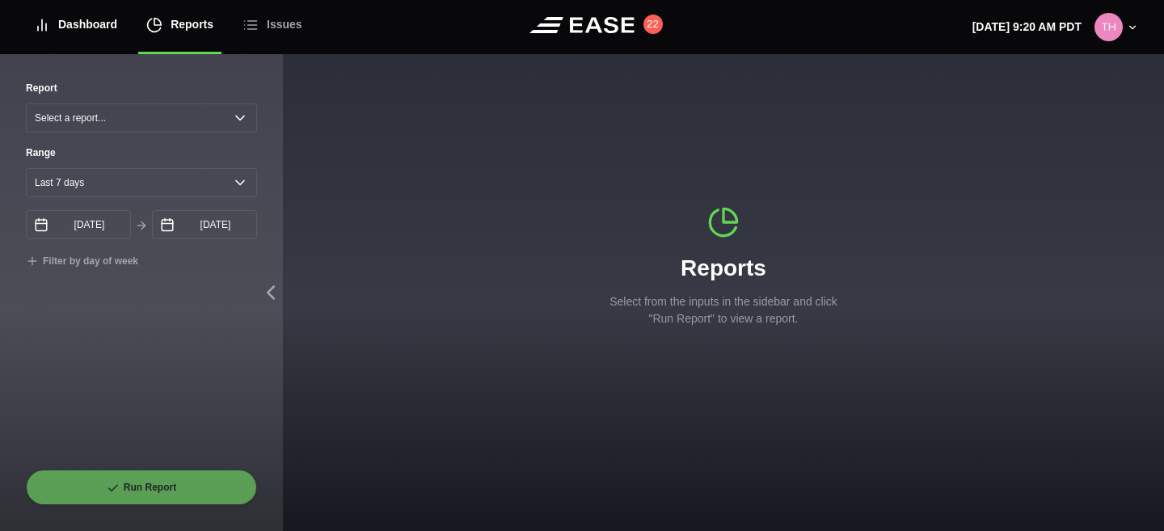
click at [101, 29] on div "Dashboard" at bounding box center [75, 25] width 83 height 54
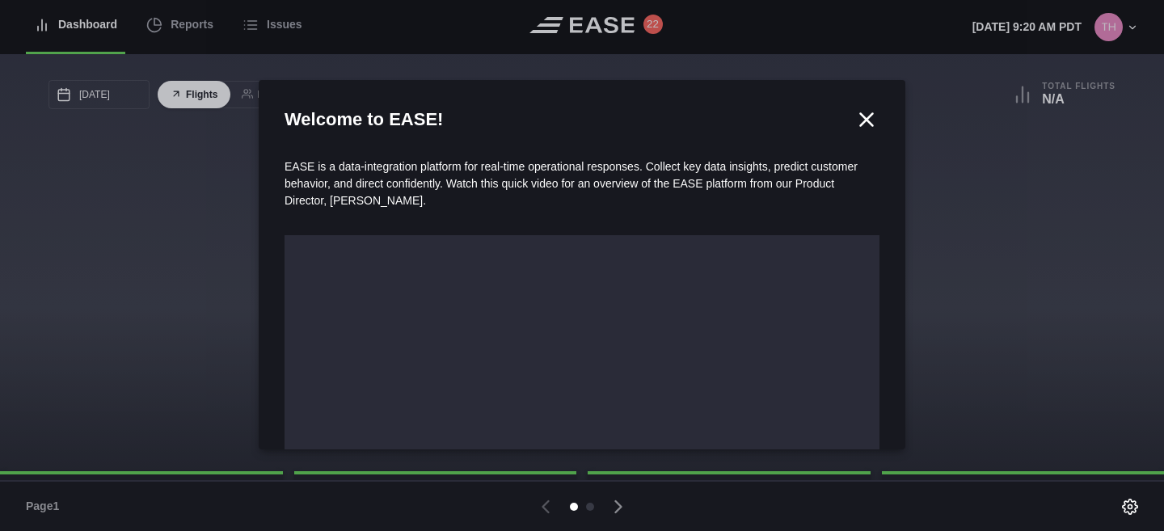
click at [173, 27] on div at bounding box center [582, 265] width 1164 height 531
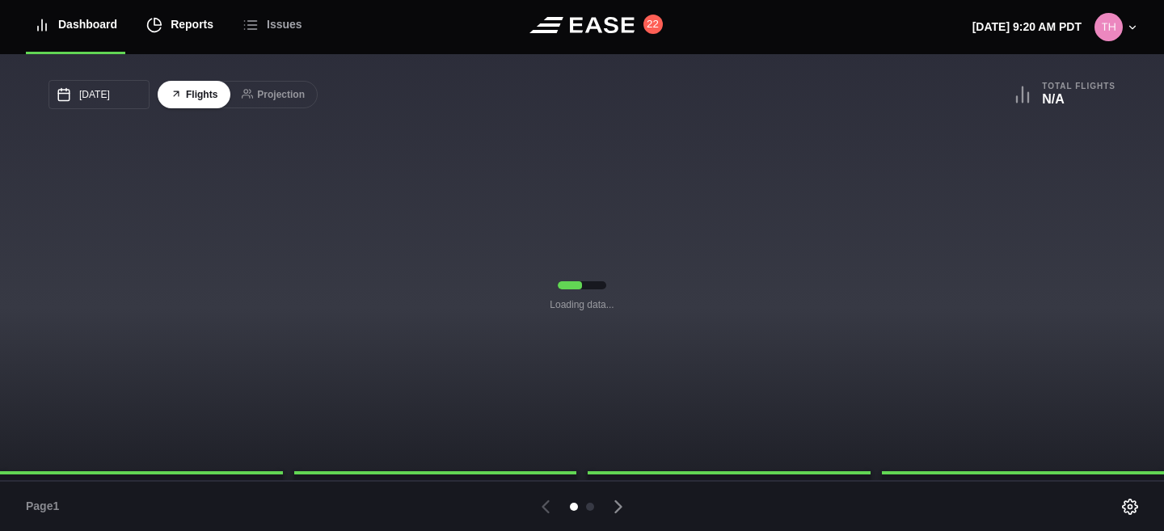
click at [173, 27] on div "Reports" at bounding box center [179, 25] width 67 height 54
select select "7"
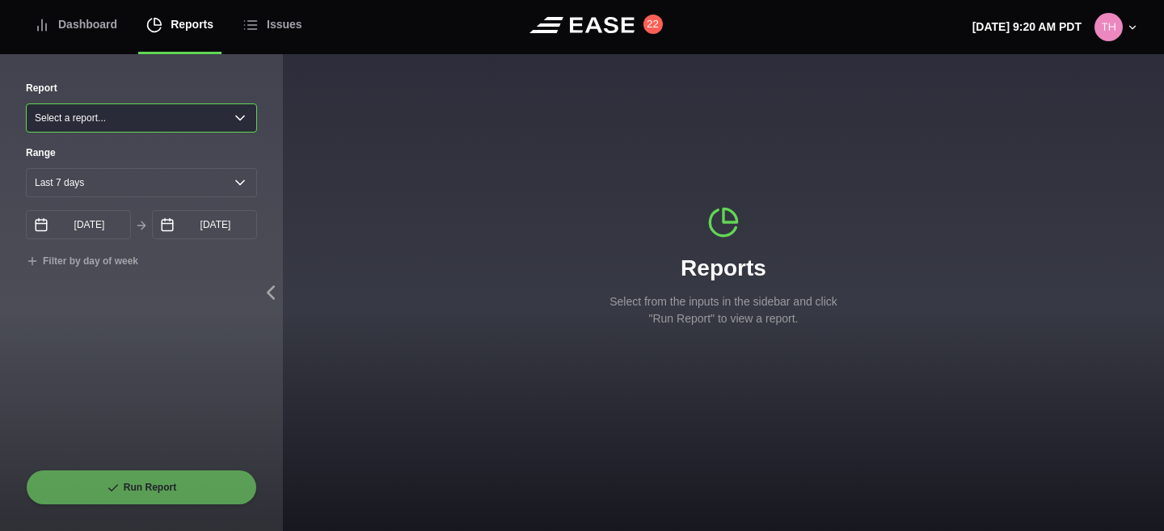
click at [99, 120] on select "Select a report... Arrivals Common Use Daily Throughput Departures Passenger Pr…" at bounding box center [141, 118] width 231 height 29
select select "Common Use"
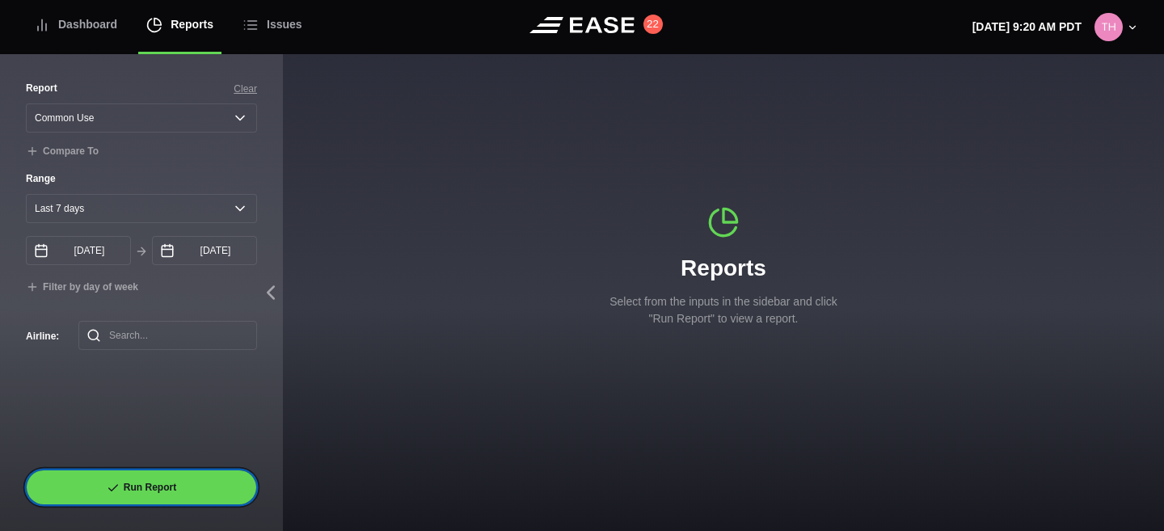
click at [130, 479] on button "Run Report" at bounding box center [141, 488] width 231 height 36
select select "Common Use"
select select "7"
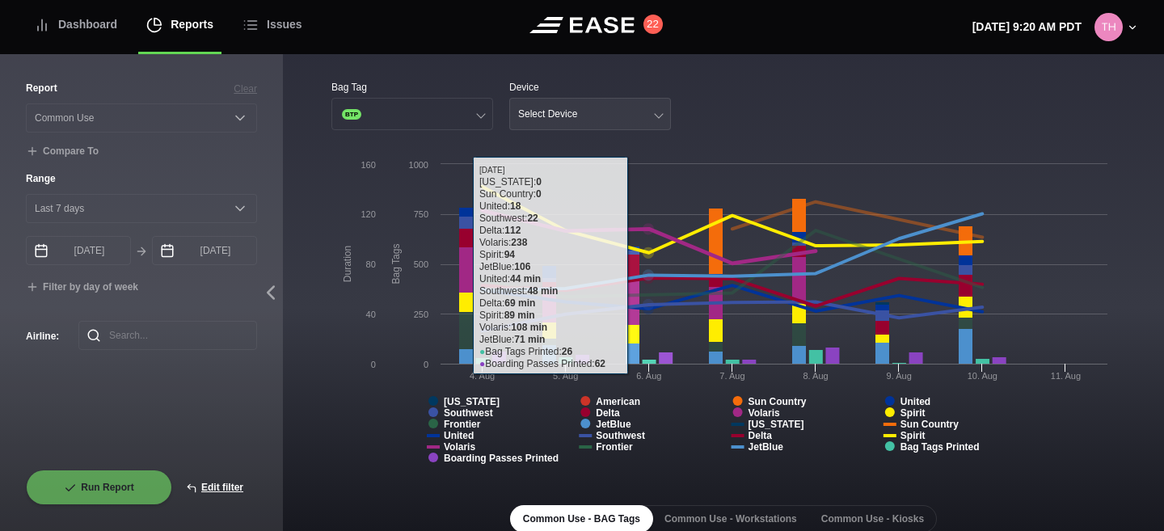
click at [644, 122] on button "Select Device" at bounding box center [590, 114] width 162 height 32
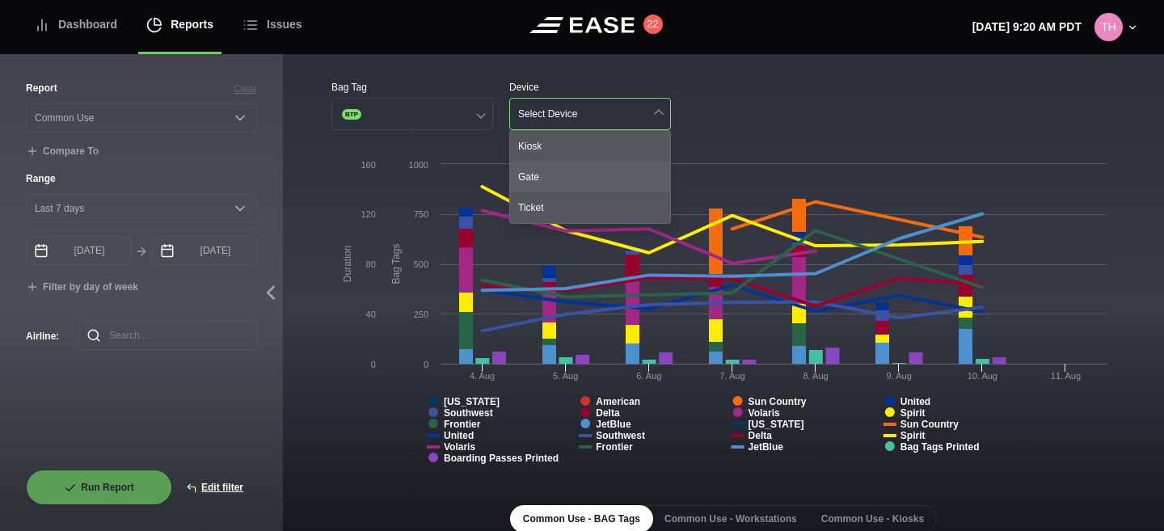
click at [598, 183] on div "Gate" at bounding box center [590, 177] width 160 height 31
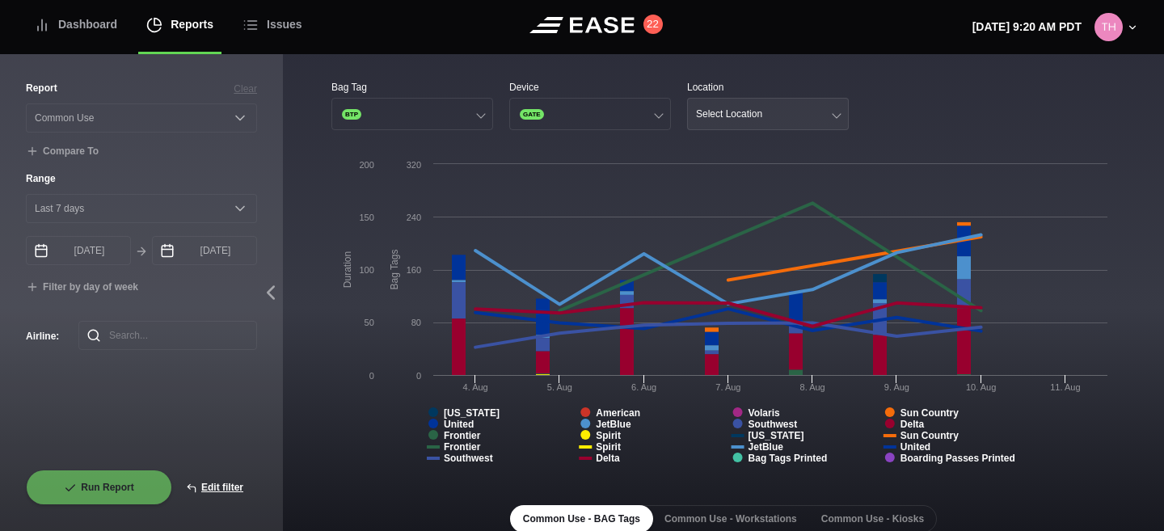
click at [769, 121] on button "Select Location" at bounding box center [768, 114] width 162 height 32
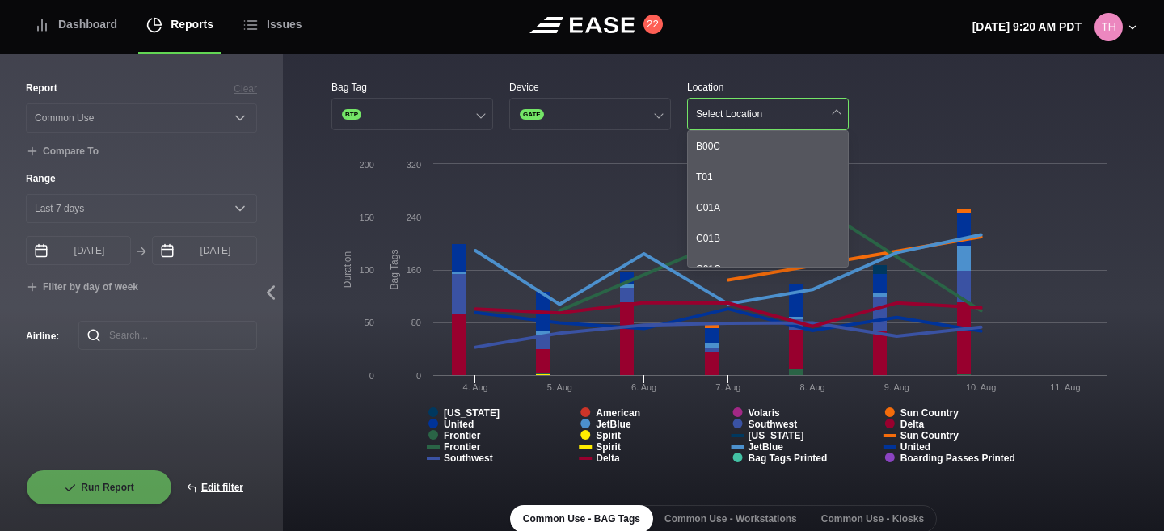
click at [919, 114] on div "Bag Tag BTP Device GATE Location Select Location B00C T01 C01A C01B C01C B02A C…" at bounding box center [724, 105] width 784 height 50
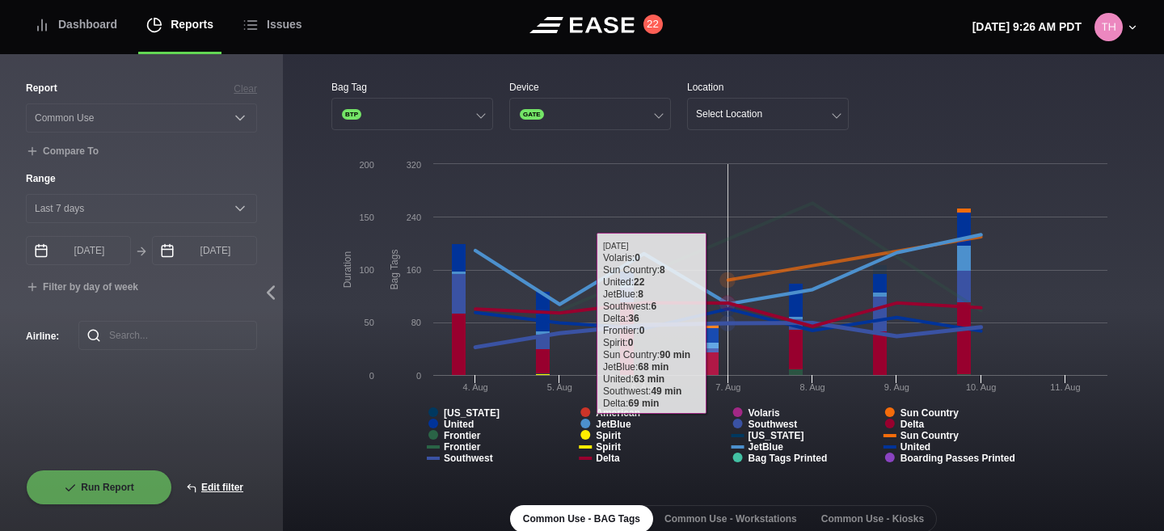
scroll to position [408, 0]
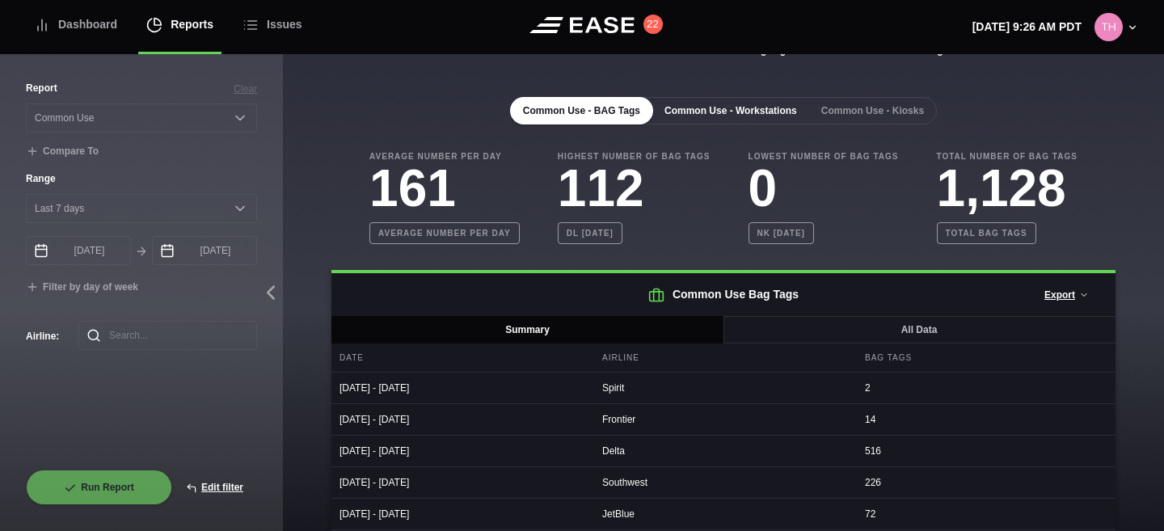
click at [773, 109] on button "Common Use - Workstations" at bounding box center [731, 110] width 158 height 27
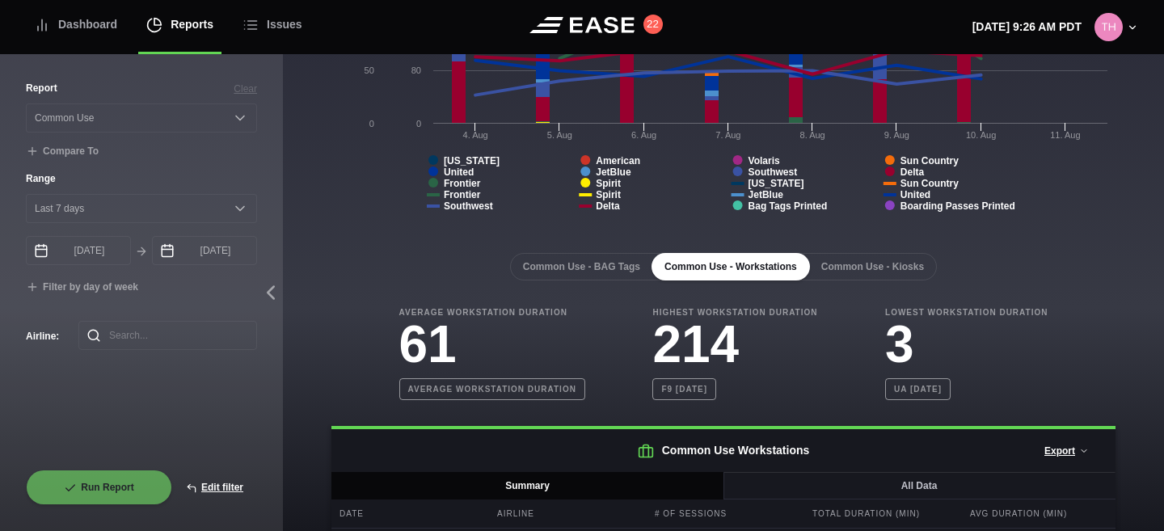
scroll to position [0, 0]
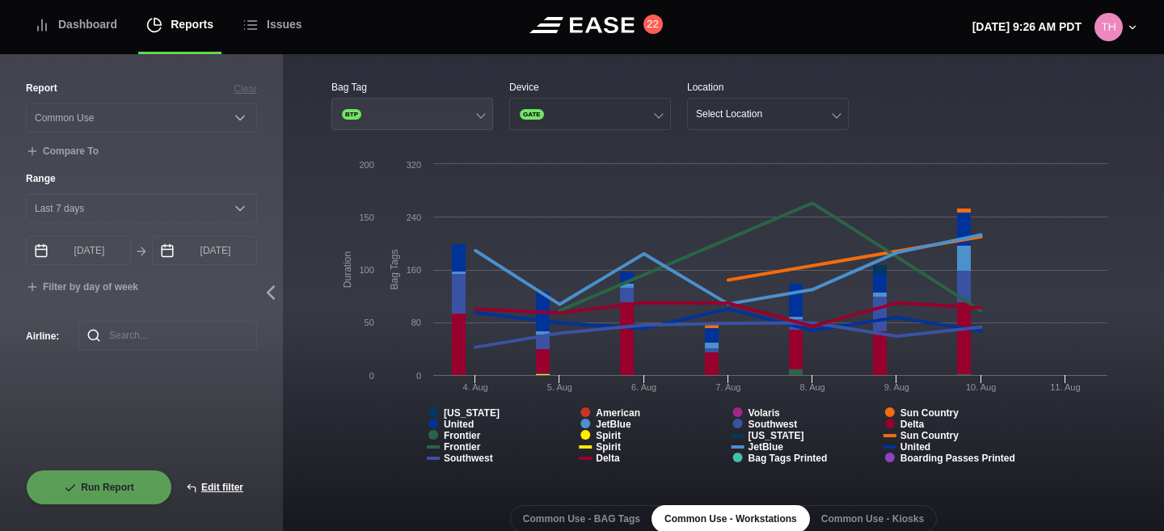
click at [425, 109] on button "BTP" at bounding box center [413, 114] width 162 height 32
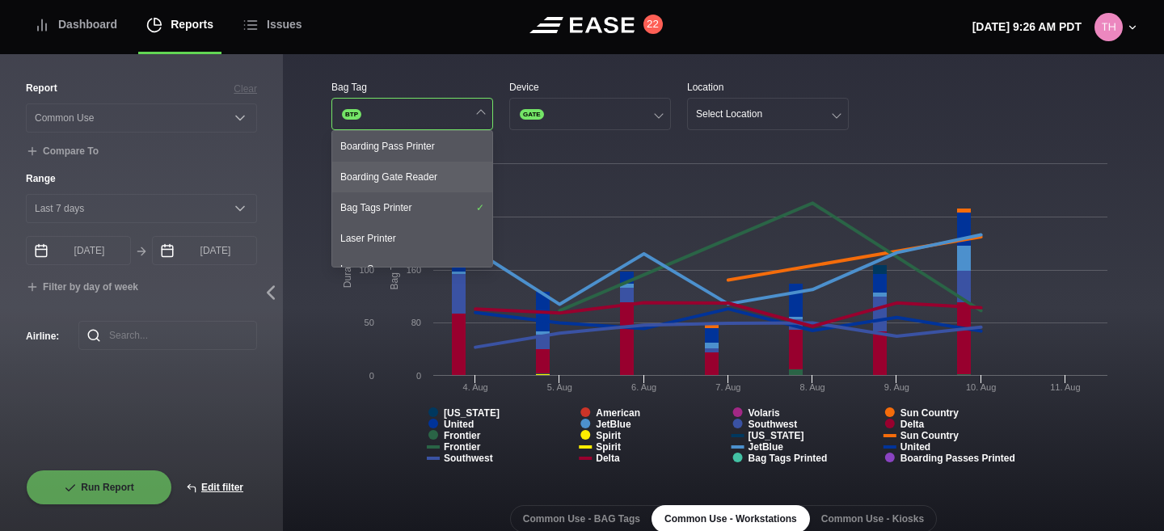
click at [413, 169] on div "Boarding Gate Reader" at bounding box center [412, 177] width 160 height 31
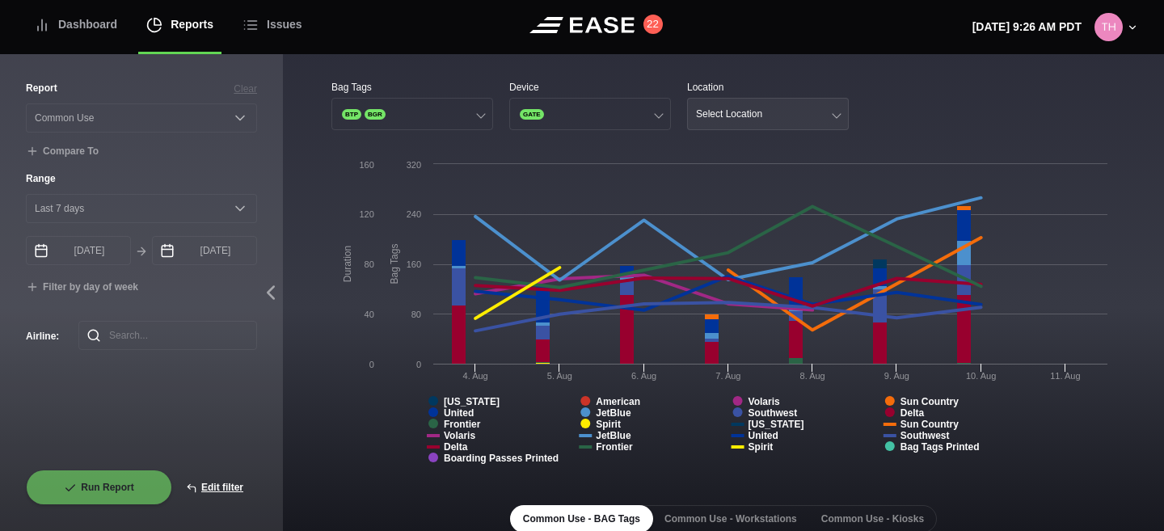
click at [720, 112] on div "Select Location" at bounding box center [729, 113] width 66 height 11
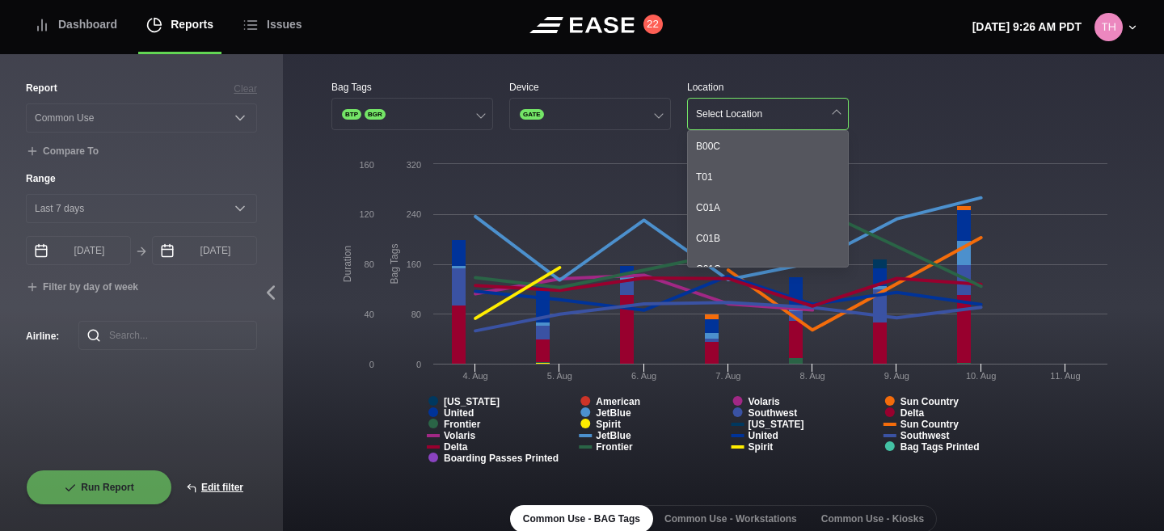
click at [888, 104] on div "Bag Tags BTP BGR Device GATE Location Select Location B00C T01 C01A C01B C01C B…" at bounding box center [724, 105] width 784 height 50
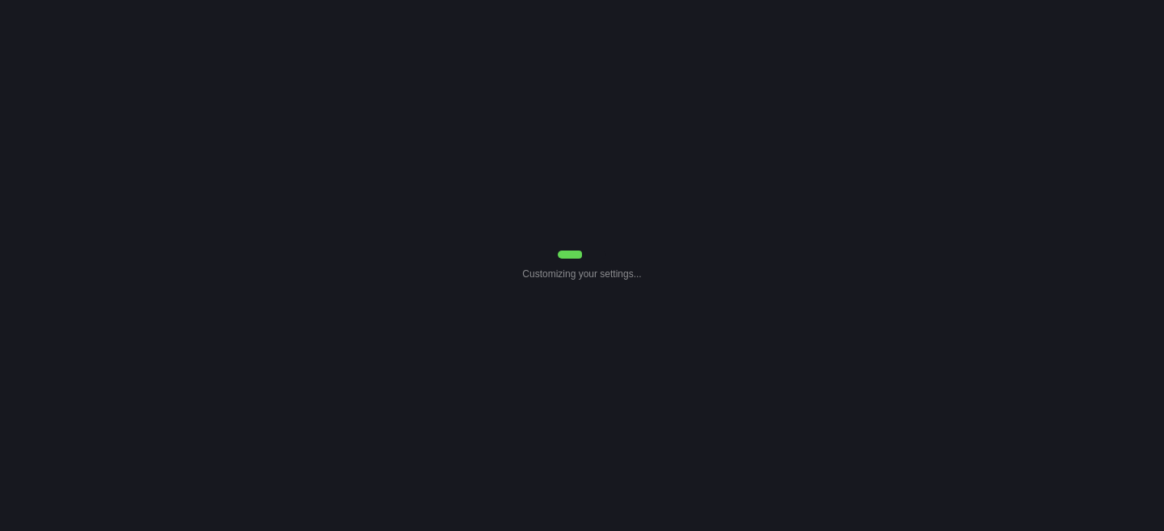
select select "Common Use"
select select "7"
select select "Common Use"
select select "7"
select select "Common Use"
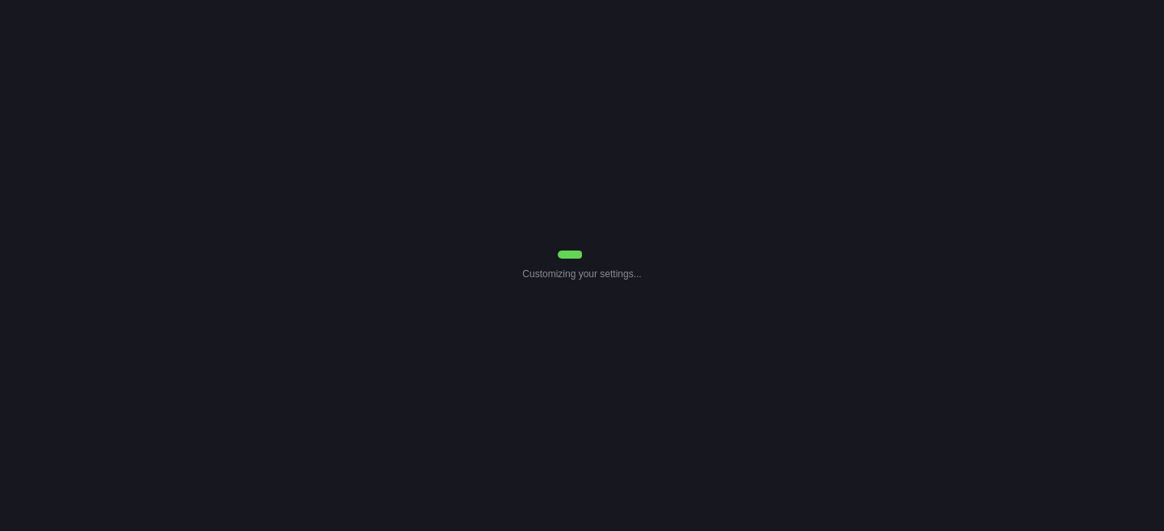
select select "7"
select select "Common Use"
select select "7"
select select "Common Use"
select select "7"
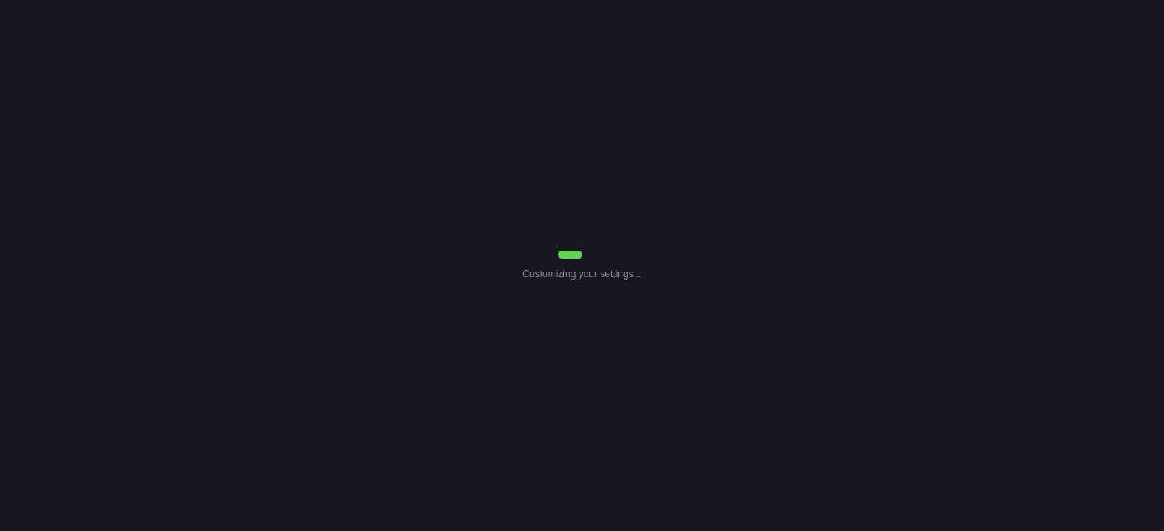
select select "Common Use"
select select "7"
select select "Common Use"
select select "7"
select select "Common Use"
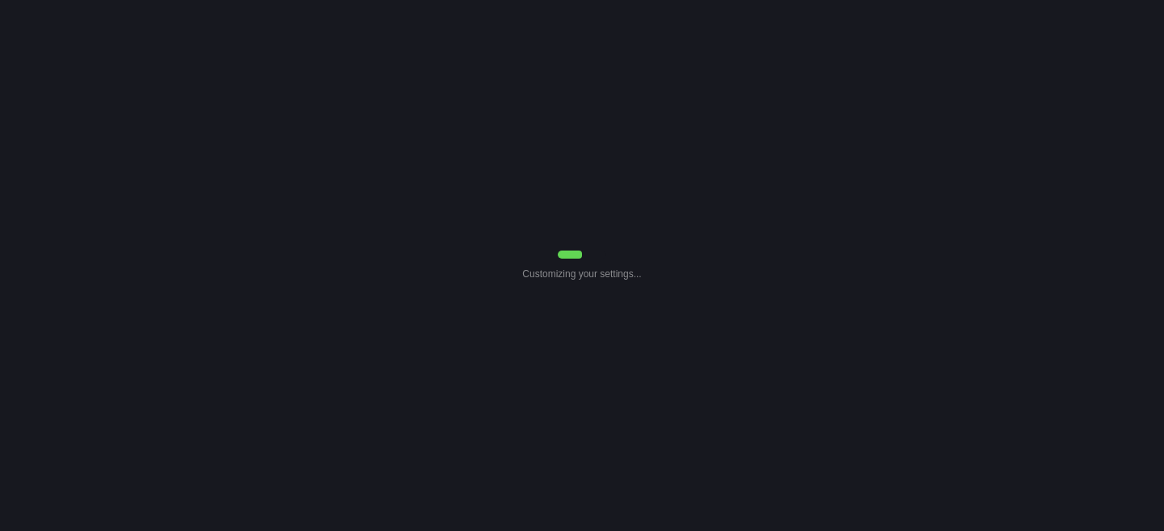
select select "7"
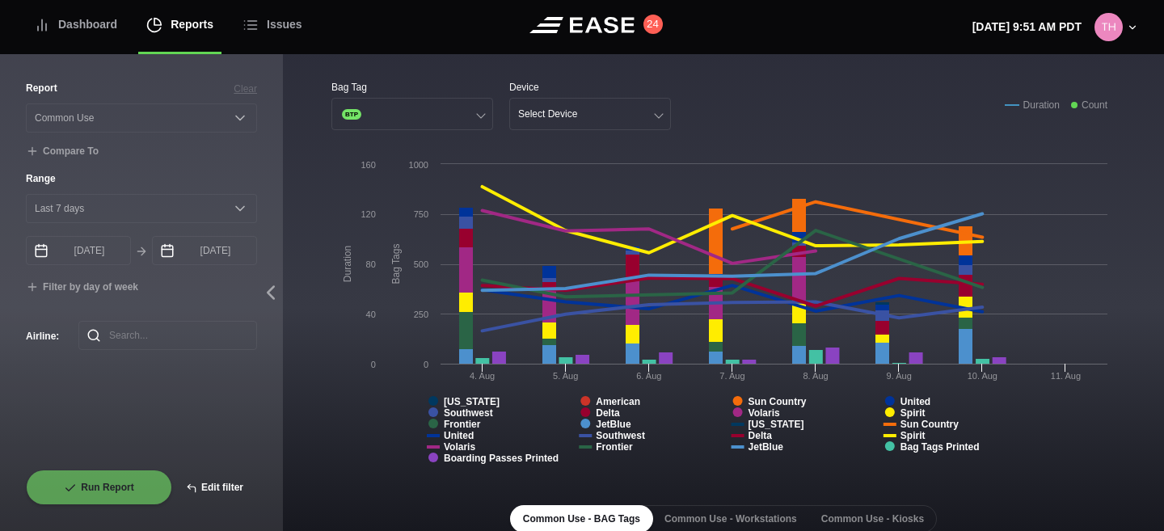
click at [210, 484] on button "Edit filter" at bounding box center [214, 488] width 85 height 36
select select "Common Use"
select select "0"
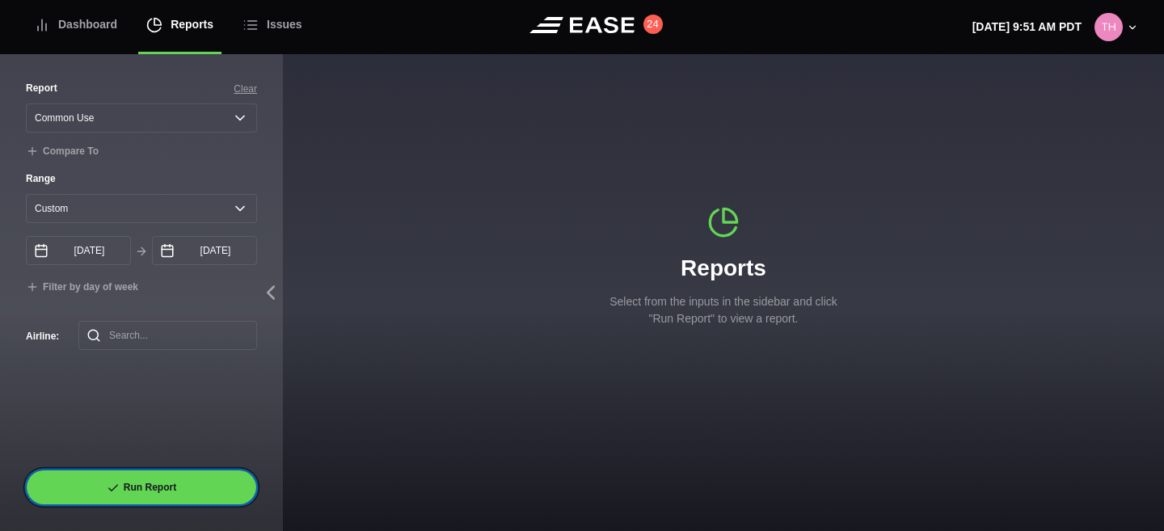
click at [210, 484] on button "Run Report" at bounding box center [141, 488] width 231 height 36
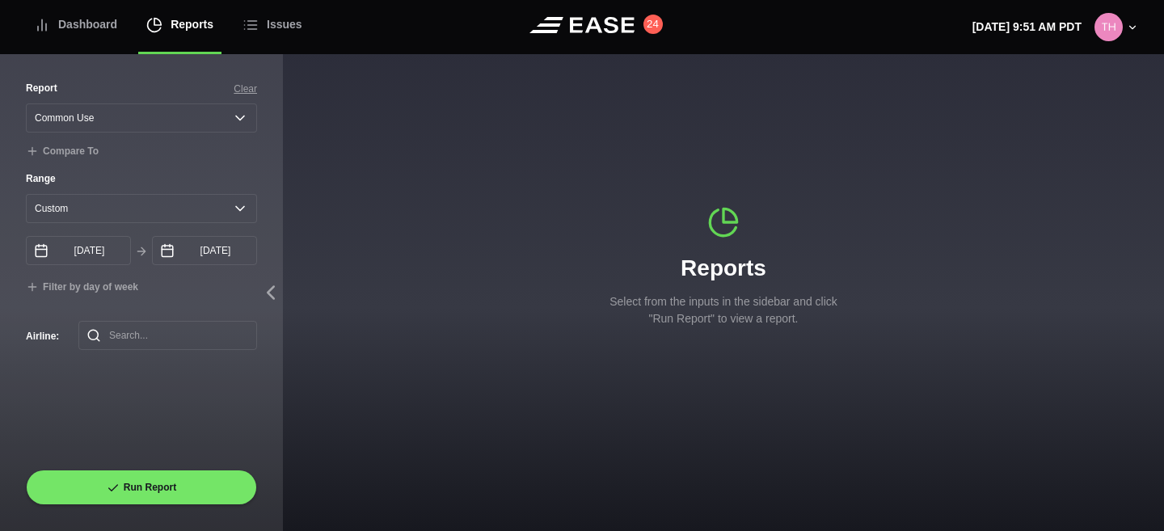
select select "Common Use"
select select "7"
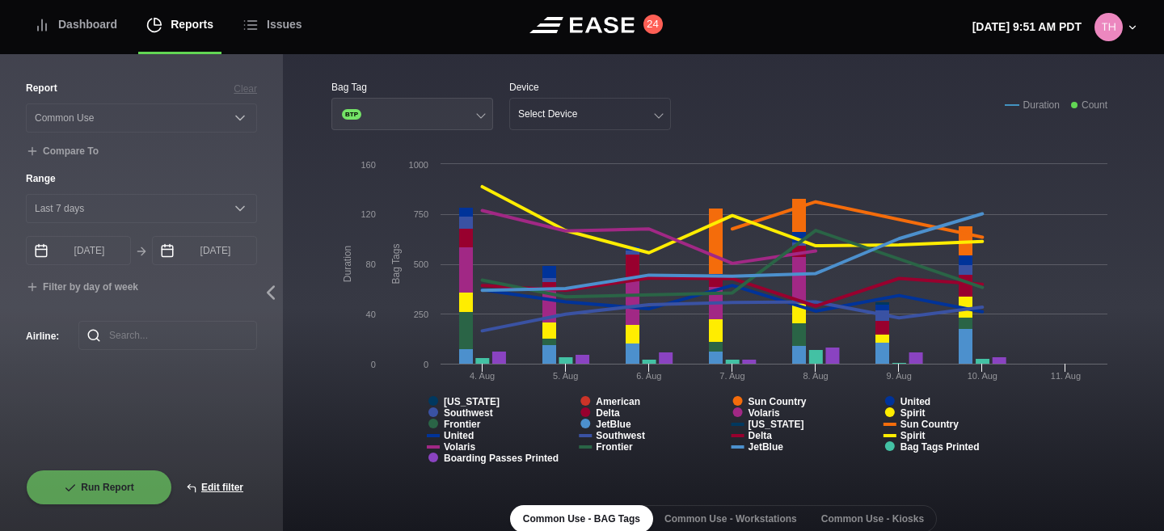
click at [370, 112] on button "BTP" at bounding box center [413, 114] width 162 height 32
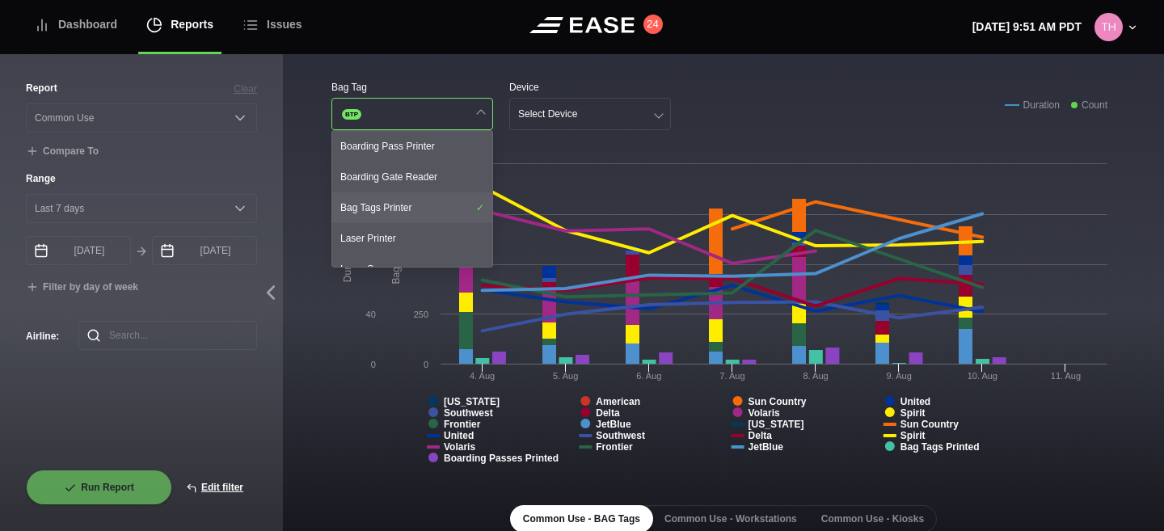
click at [382, 211] on div "Bag Tags Printer" at bounding box center [412, 207] width 160 height 31
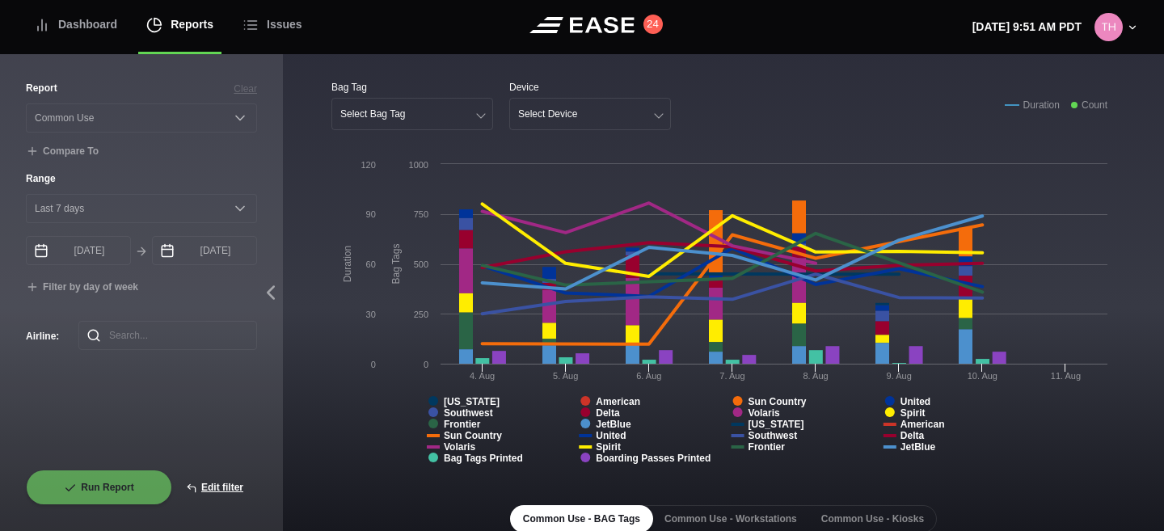
click at [635, 87] on div "Device" at bounding box center [590, 87] width 162 height 15
click at [618, 112] on button "Select Device" at bounding box center [590, 114] width 162 height 32
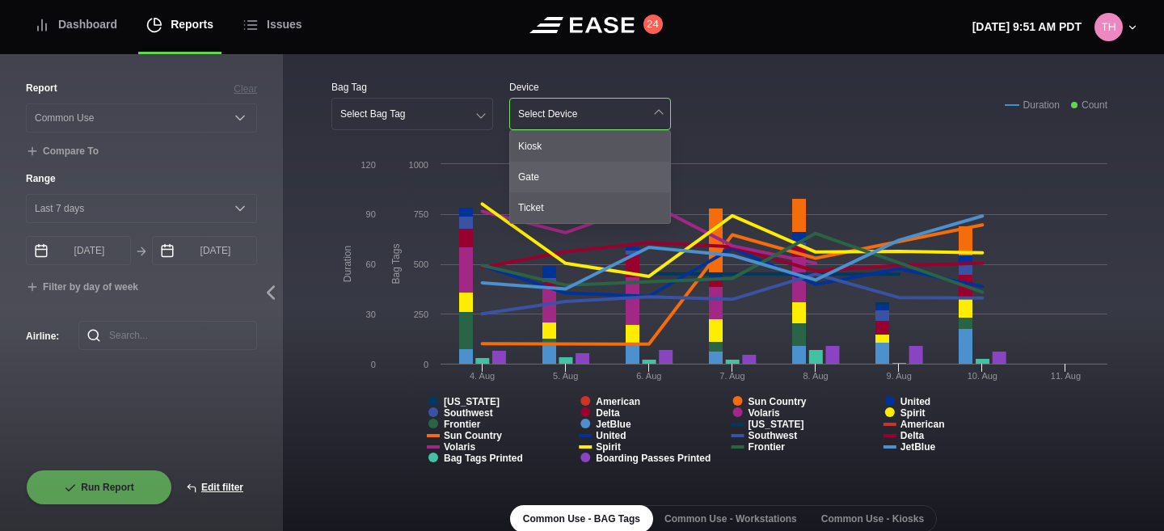
click at [581, 164] on div "Gate" at bounding box center [590, 177] width 160 height 31
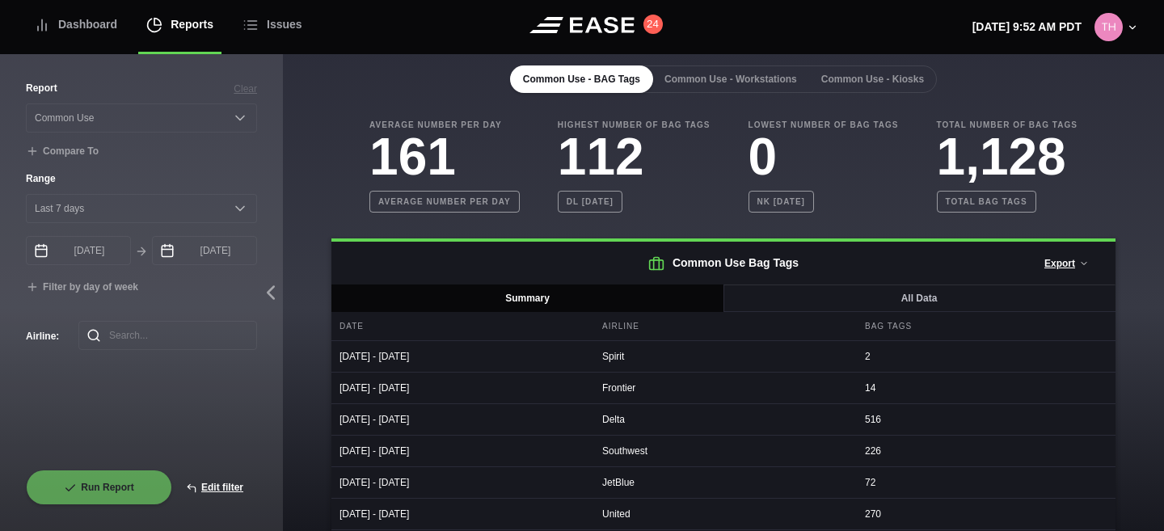
scroll to position [553, 0]
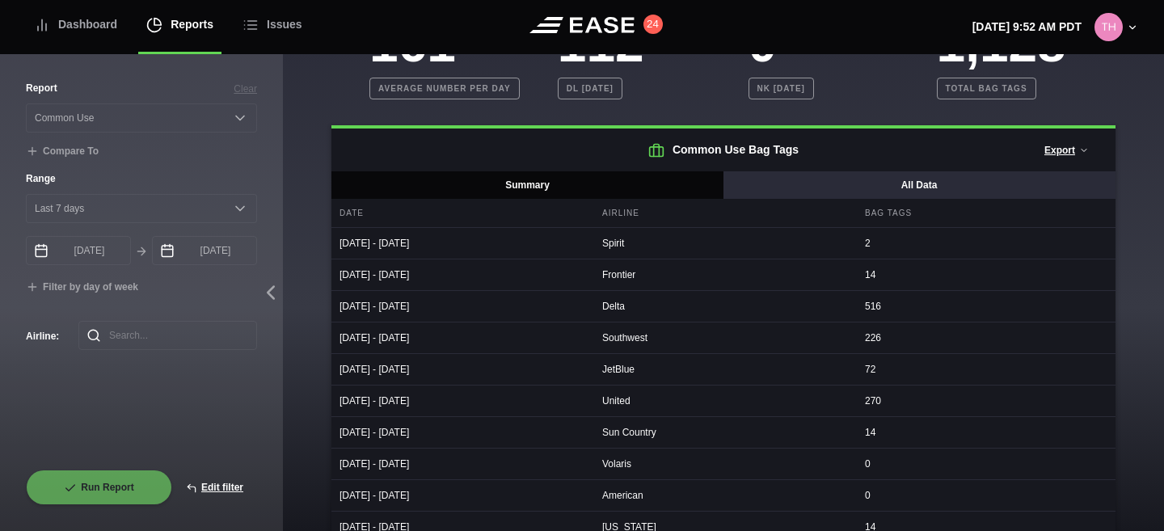
click at [792, 183] on button "All Data" at bounding box center [919, 184] width 393 height 27
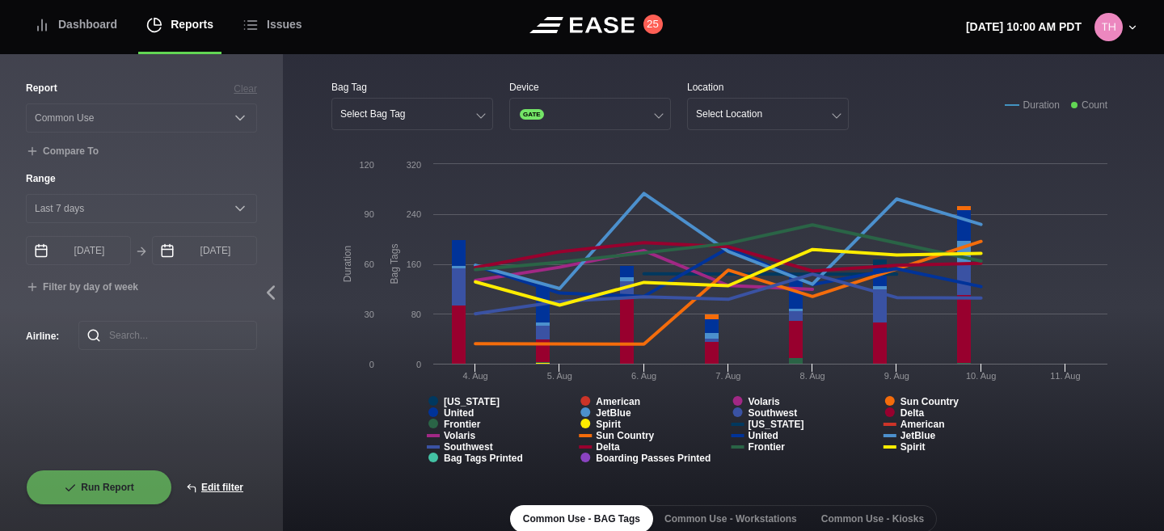
scroll to position [224, 0]
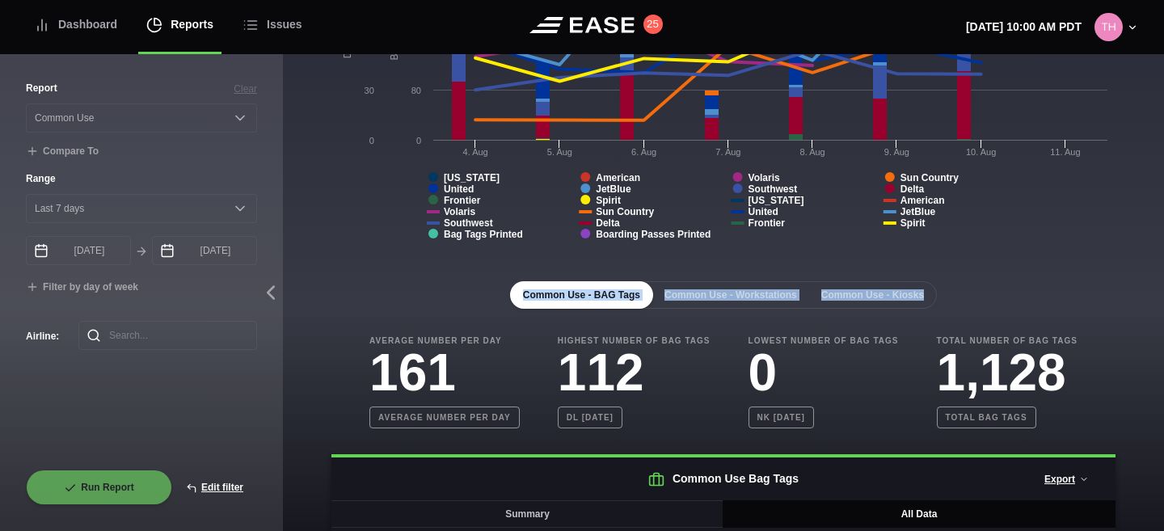
drag, startPoint x: 490, startPoint y: 296, endPoint x: 1032, endPoint y: 302, distance: 541.8
click at [1032, 302] on div "Common Use - BAG Tags Common Use - Workstations Common Use - Kiosks" at bounding box center [724, 294] width 784 height 27
copy div "Common Use - BAG Tags Common Use - Workstations Common Use - Kiosks"
click at [1032, 302] on div "Common Use - BAG Tags Common Use - Workstations Common Use - Kiosks" at bounding box center [724, 294] width 784 height 27
drag, startPoint x: 949, startPoint y: 296, endPoint x: 826, endPoint y: 294, distance: 123.7
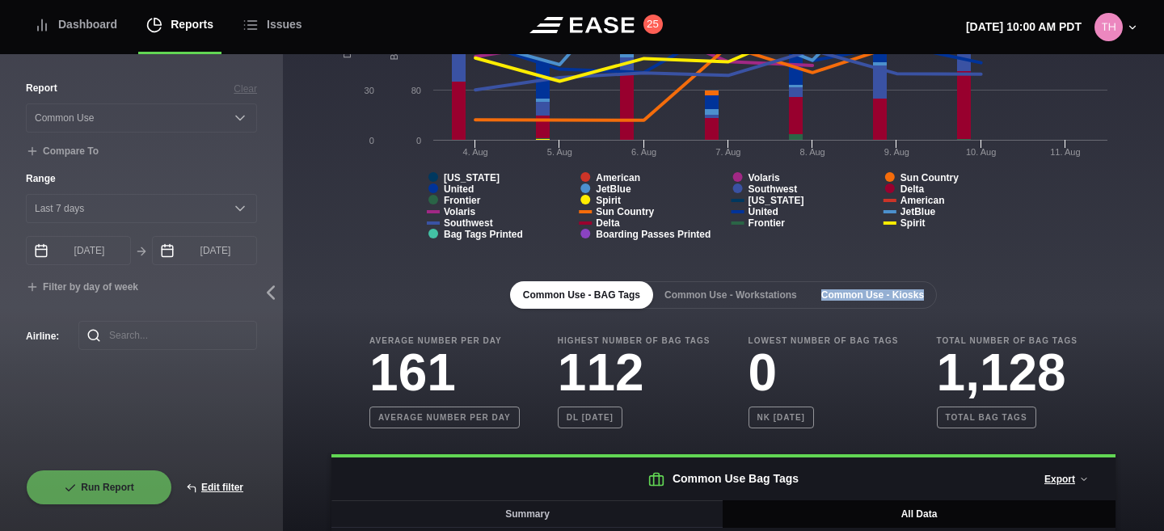
click at [826, 294] on div "Common Use - BAG Tags Common Use - Workstations Common Use - Kiosks" at bounding box center [724, 294] width 784 height 27
copy button "Common Use - Kiosks"
click at [826, 294] on button "Common Use - Kiosks" at bounding box center [873, 294] width 129 height 27
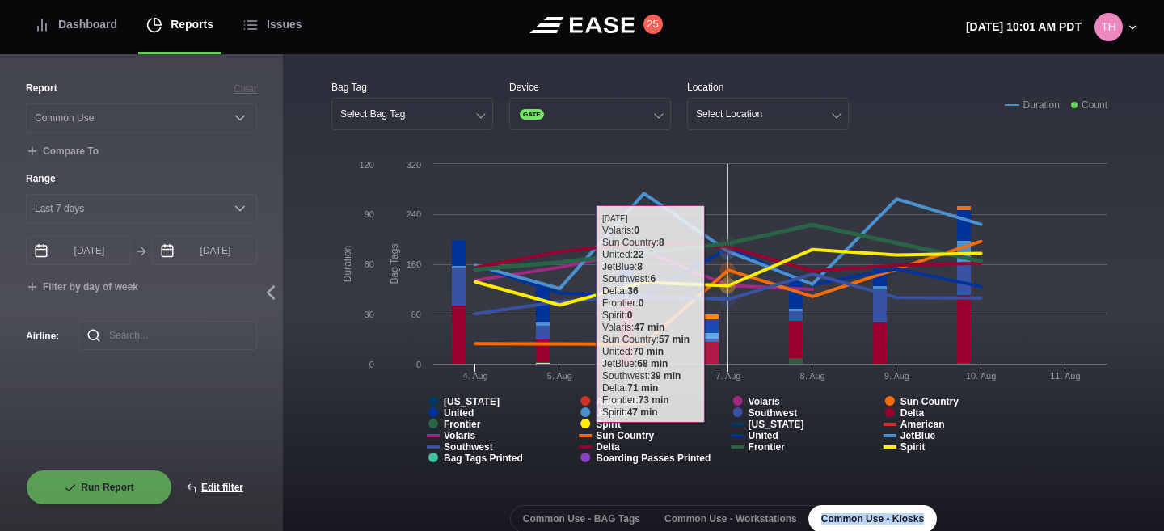
scroll to position [215, 0]
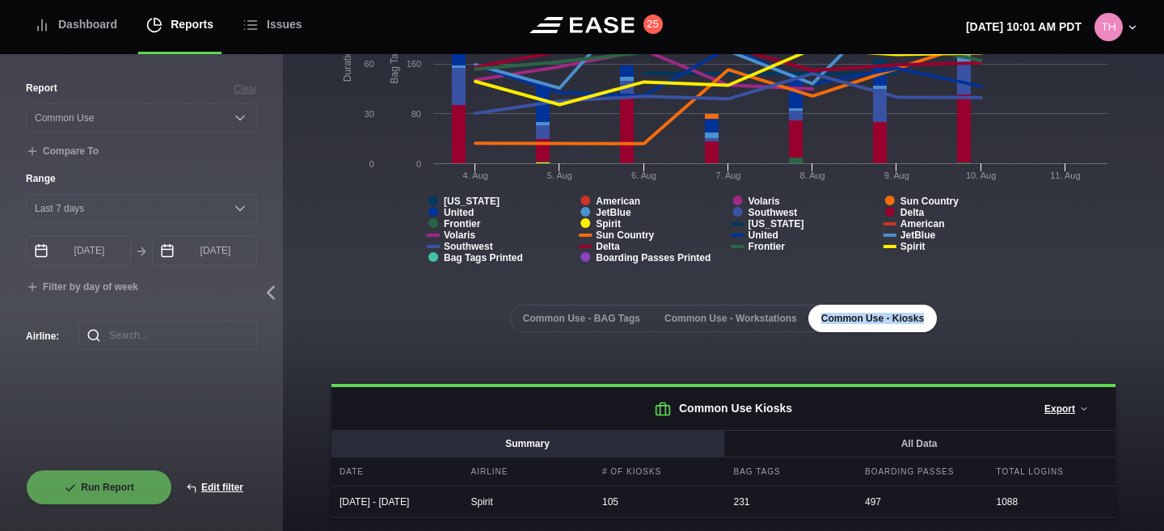
click at [652, 430] on button "Summary" at bounding box center [528, 443] width 393 height 27
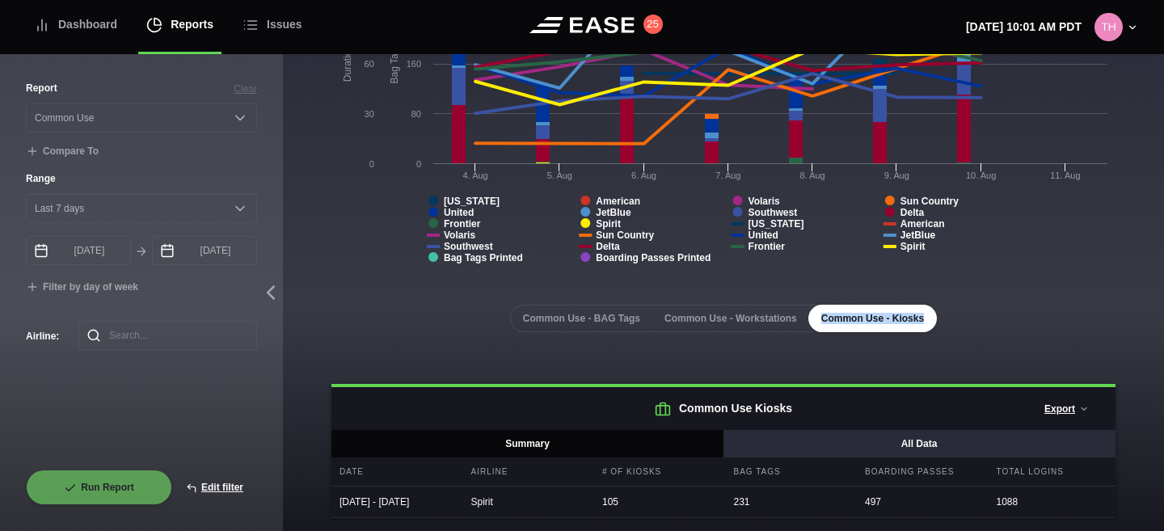
click at [800, 430] on button "All Data" at bounding box center [919, 443] width 393 height 27
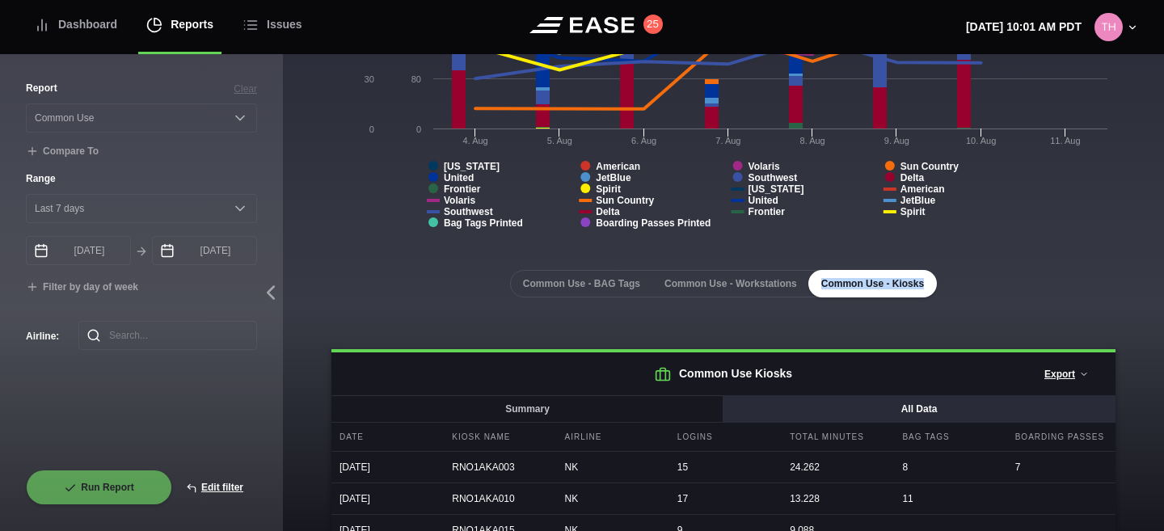
scroll to position [0, 0]
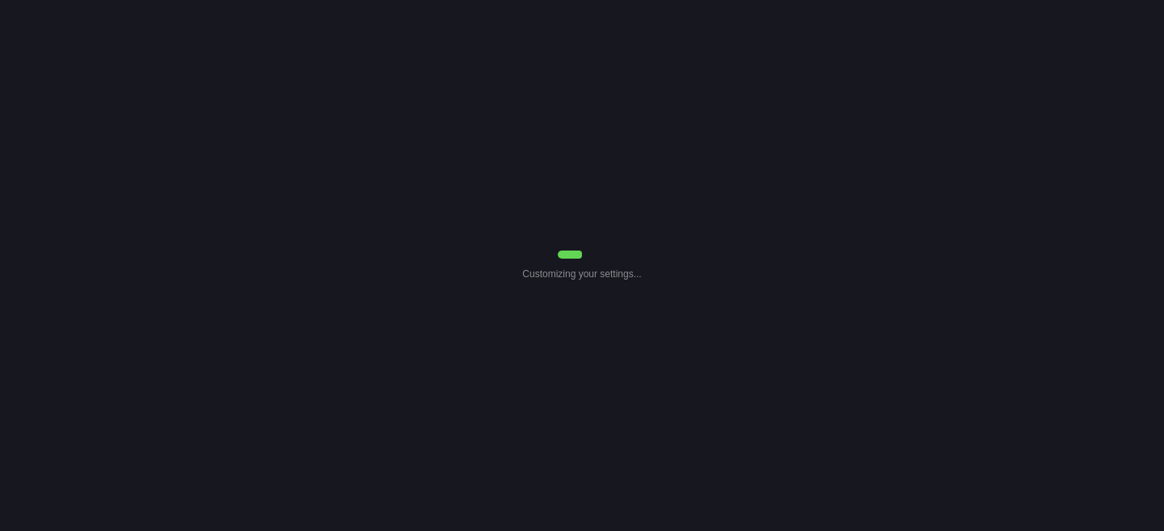
select select "Common Use"
select select "7"
select select "Common Use"
select select "7"
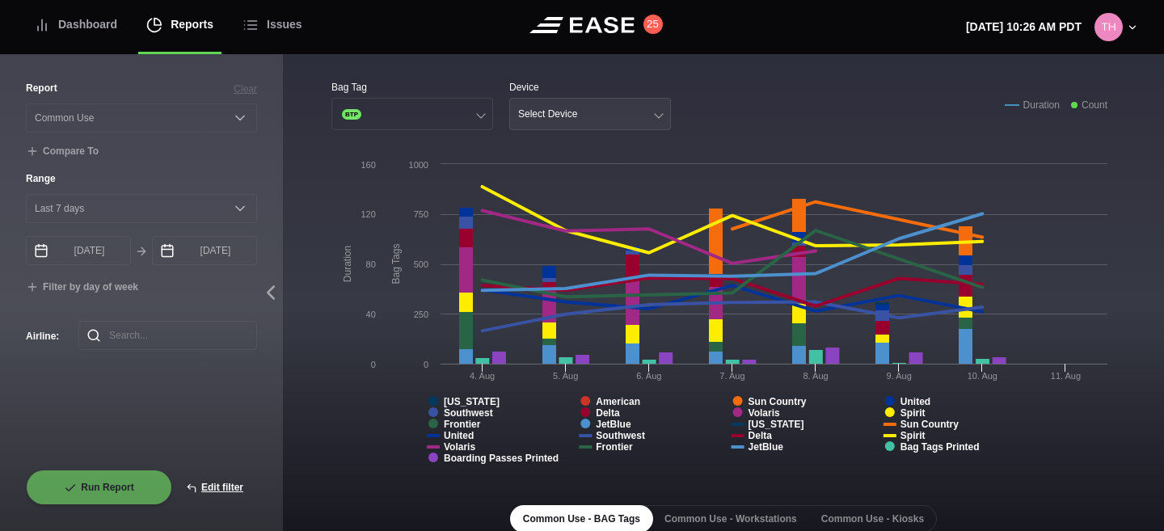
click at [624, 104] on button "Select Device" at bounding box center [590, 114] width 162 height 32
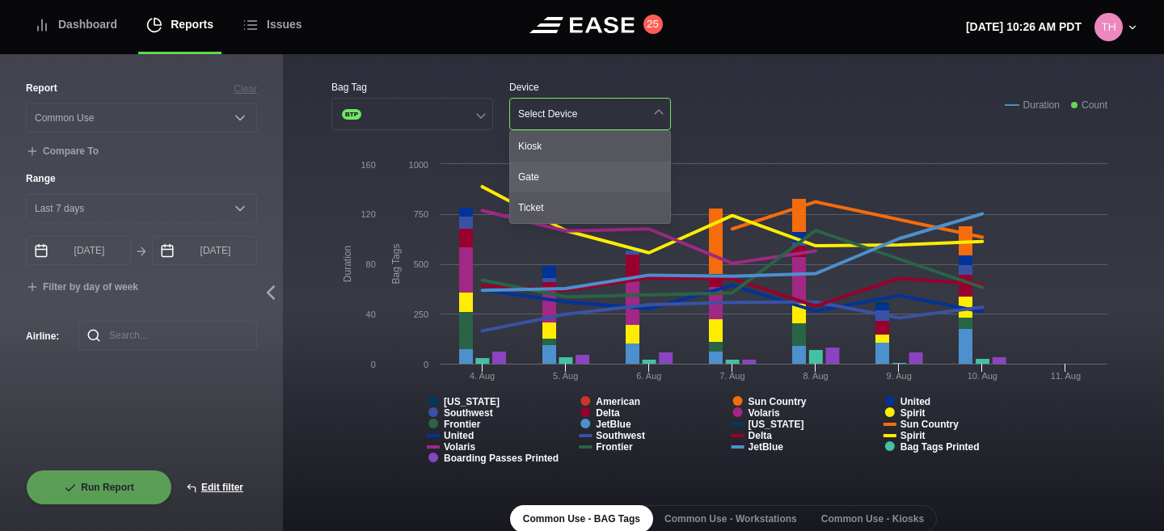
click at [577, 174] on div "Gate" at bounding box center [590, 177] width 160 height 31
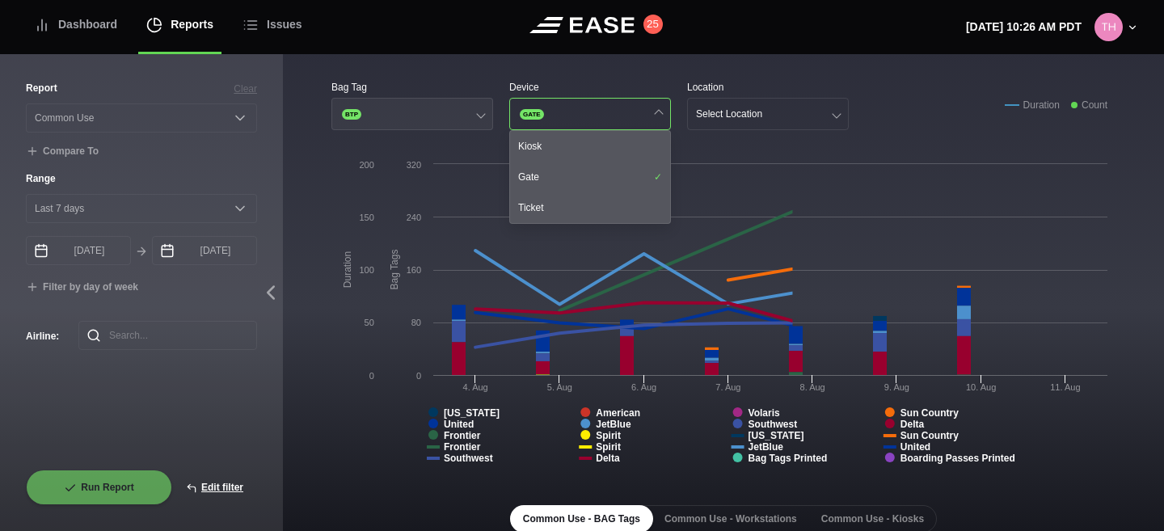
click at [466, 109] on button "BTP" at bounding box center [413, 114] width 162 height 32
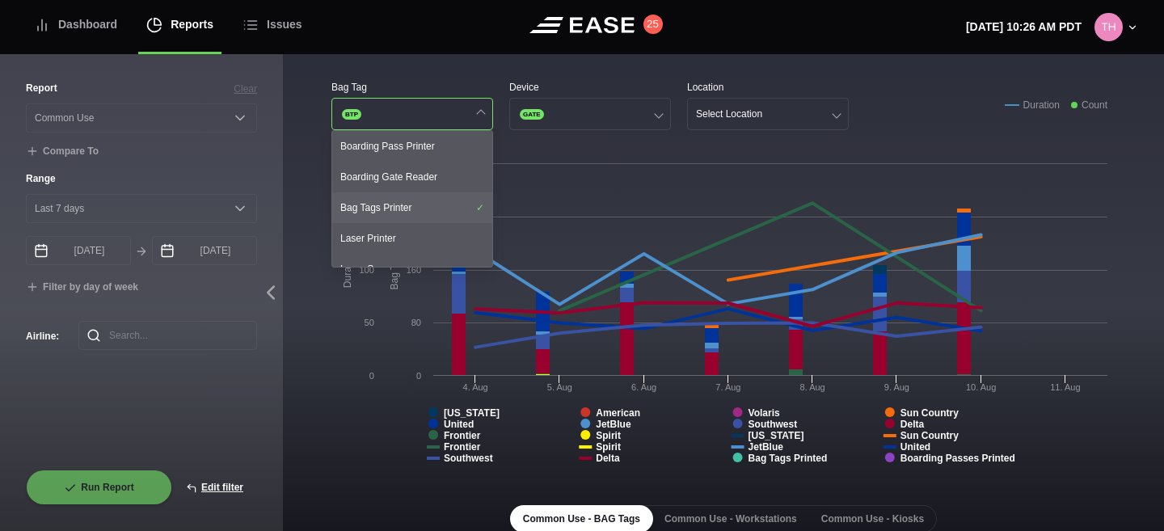
click at [443, 197] on div "Bag Tags Printer" at bounding box center [412, 207] width 160 height 31
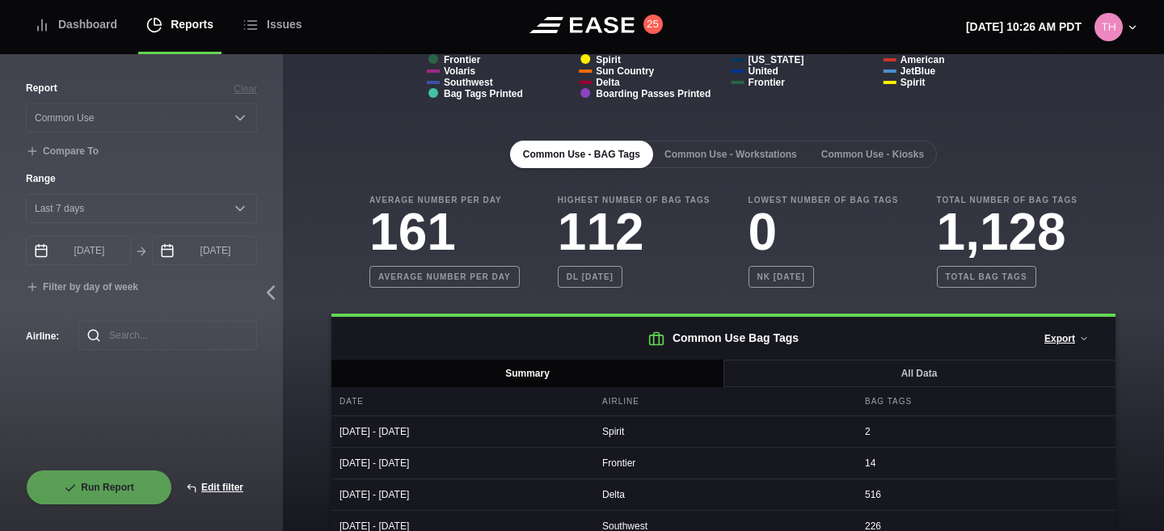
scroll to position [327, 0]
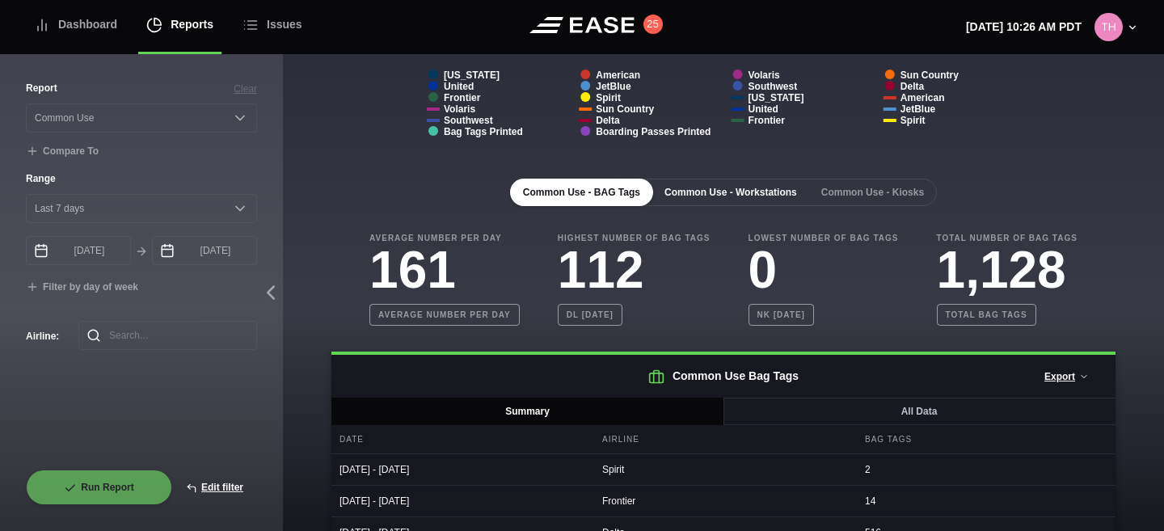
click at [720, 196] on button "Common Use - Workstations" at bounding box center [731, 192] width 158 height 27
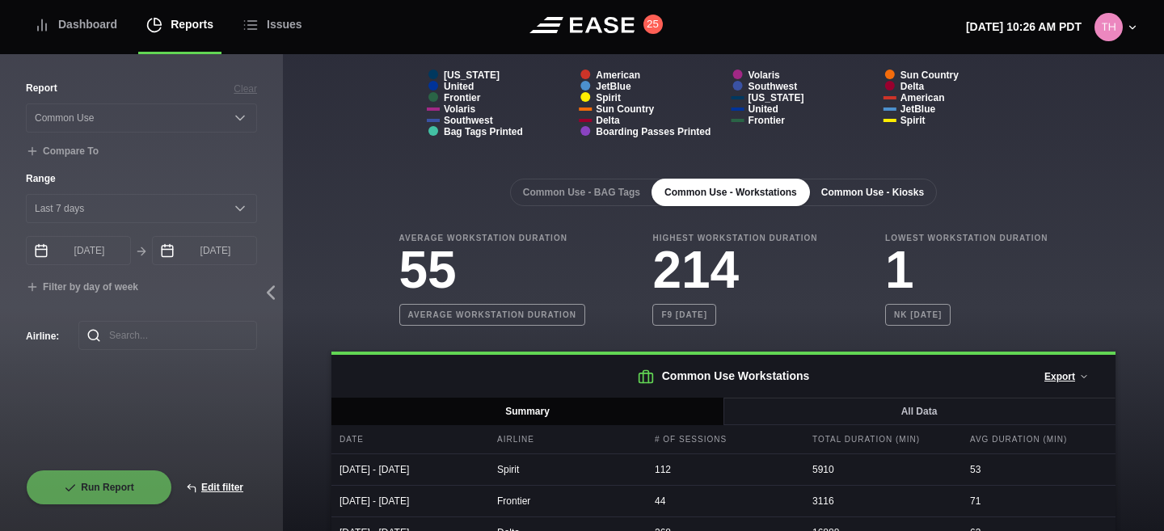
click at [873, 201] on button "Common Use - Kiosks" at bounding box center [873, 192] width 129 height 27
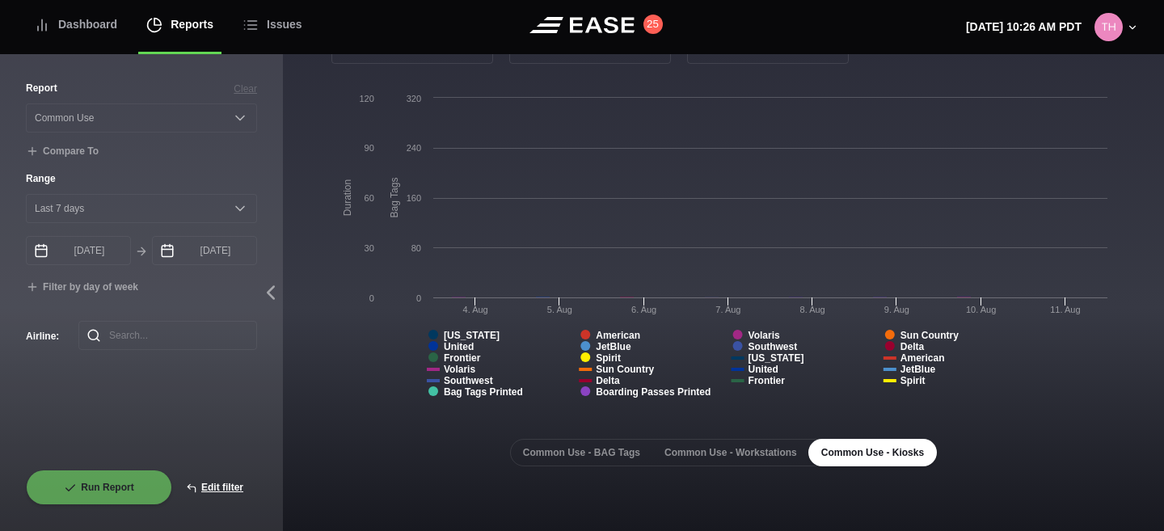
scroll to position [66, 0]
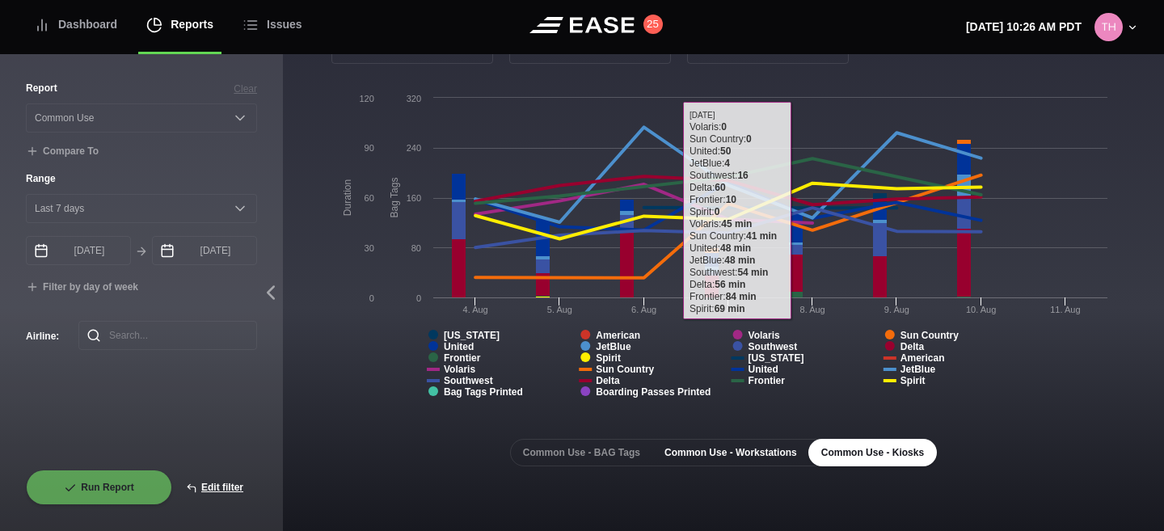
click at [744, 459] on button "Common Use - Workstations" at bounding box center [731, 452] width 158 height 27
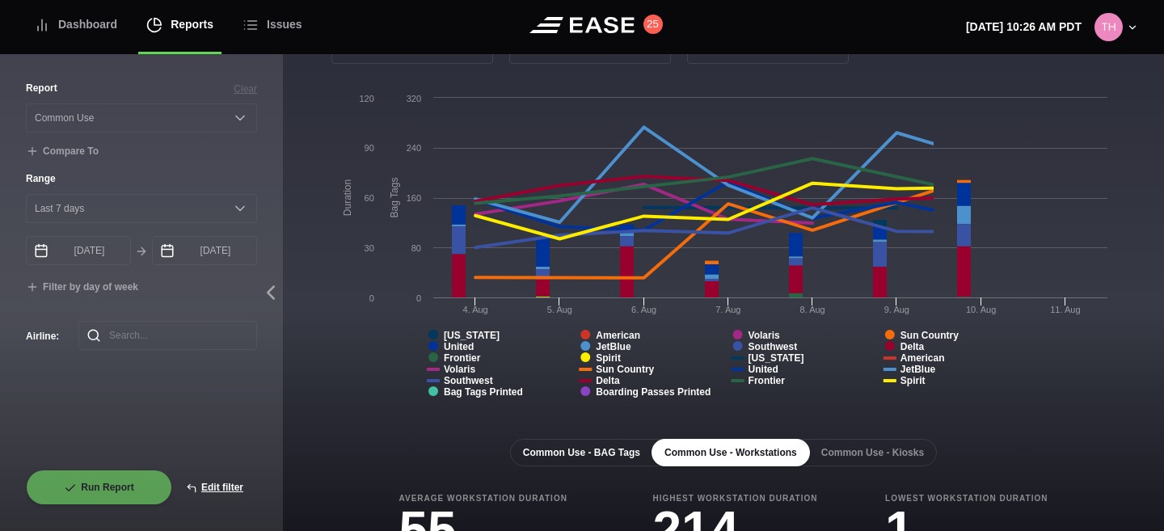
click at [611, 448] on button "Common Use - BAG Tags" at bounding box center [581, 452] width 143 height 27
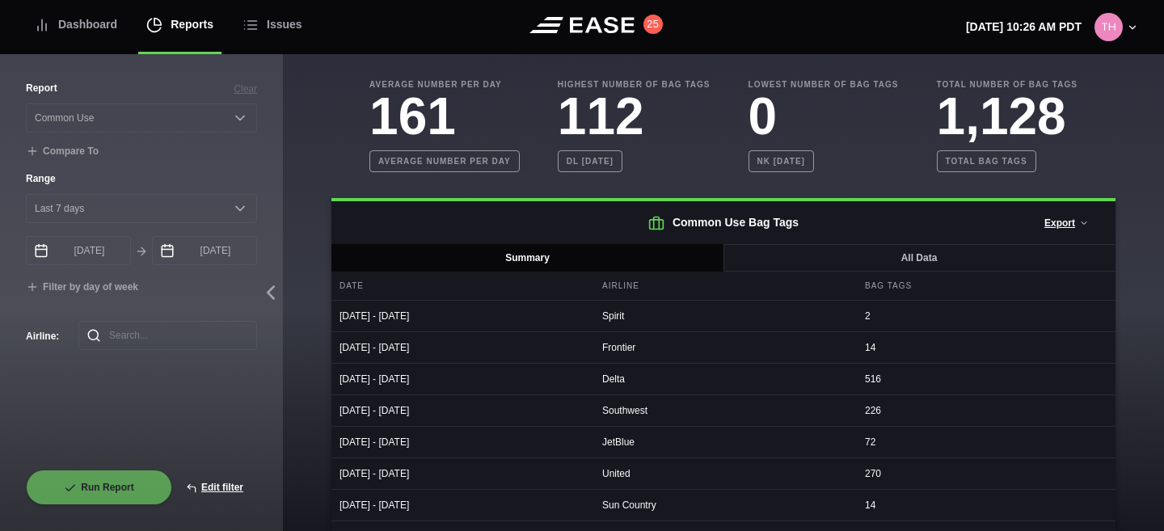
scroll to position [578, 0]
